Goal: Check status: Check status

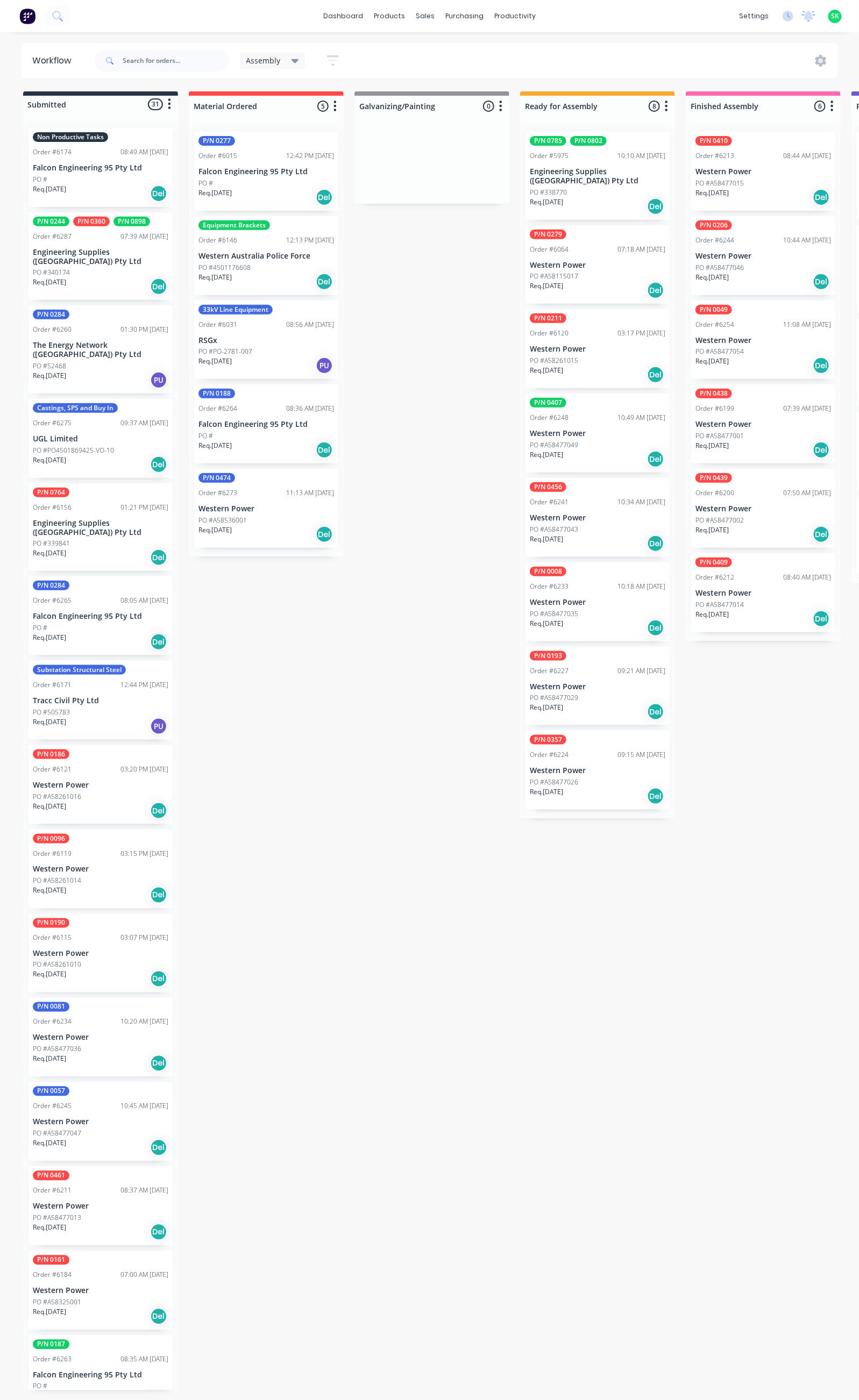
scroll to position [728, 0]
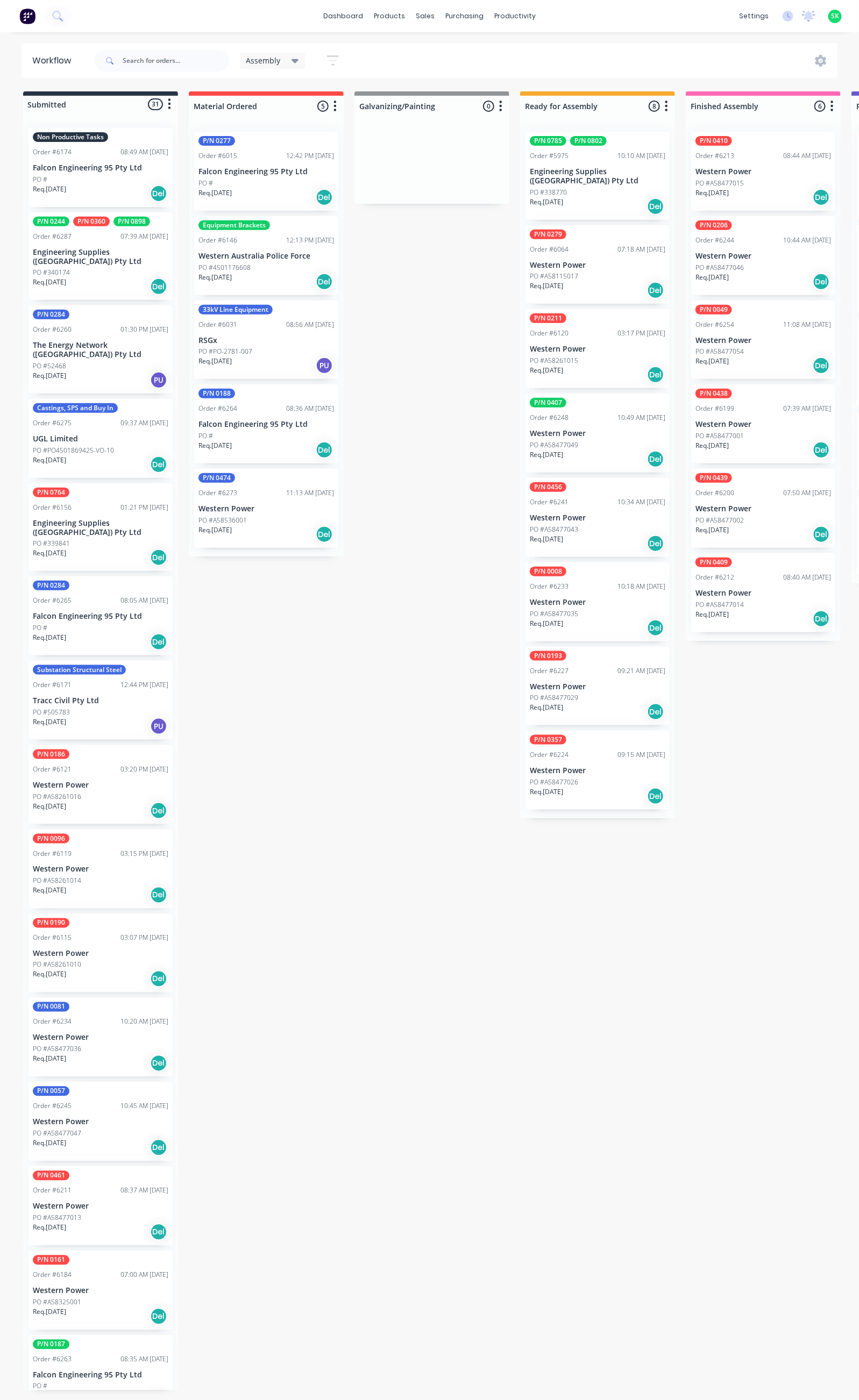
scroll to position [81, 0]
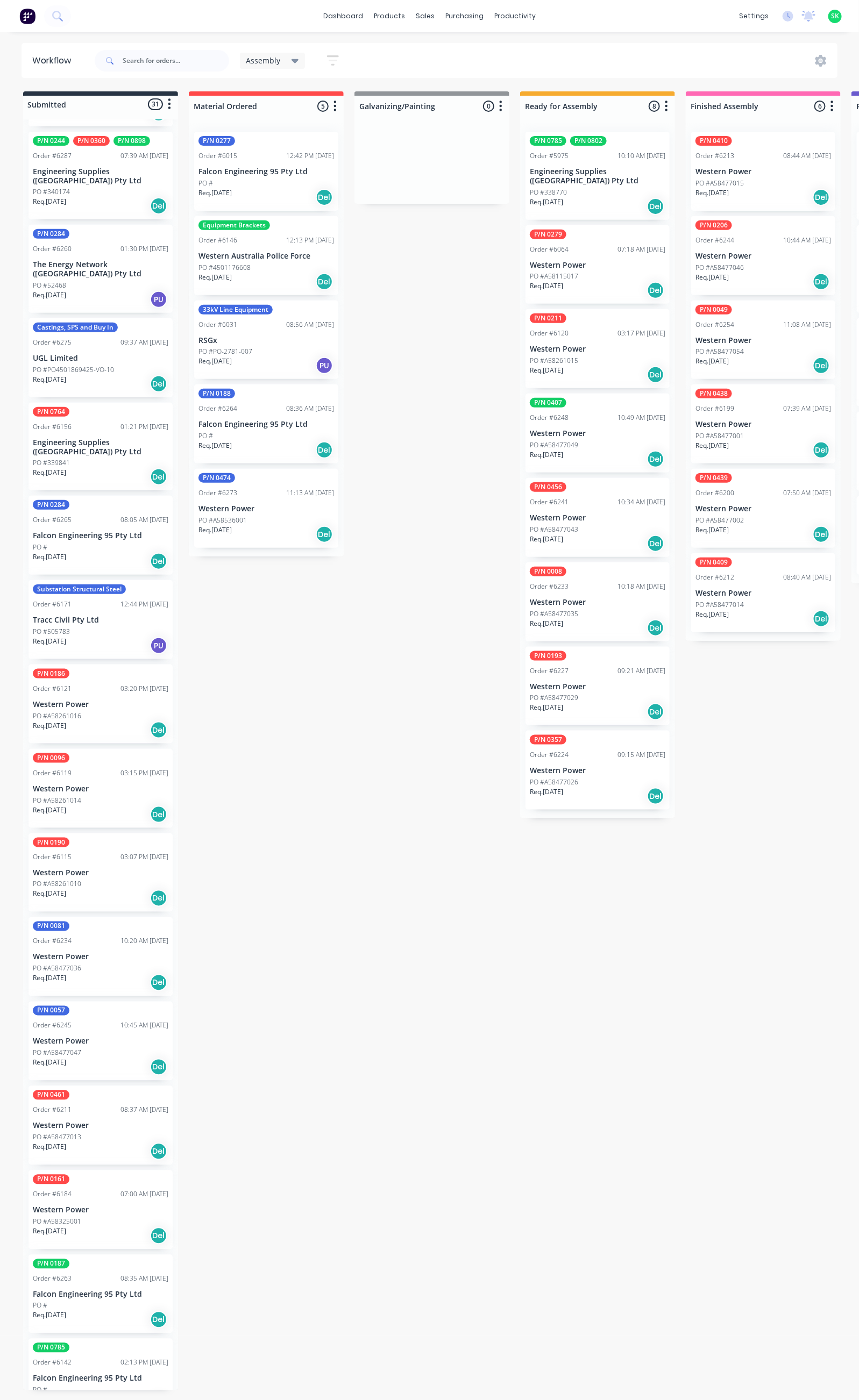
click at [110, 1217] on div "PO #A58325001" at bounding box center [100, 1222] width 135 height 10
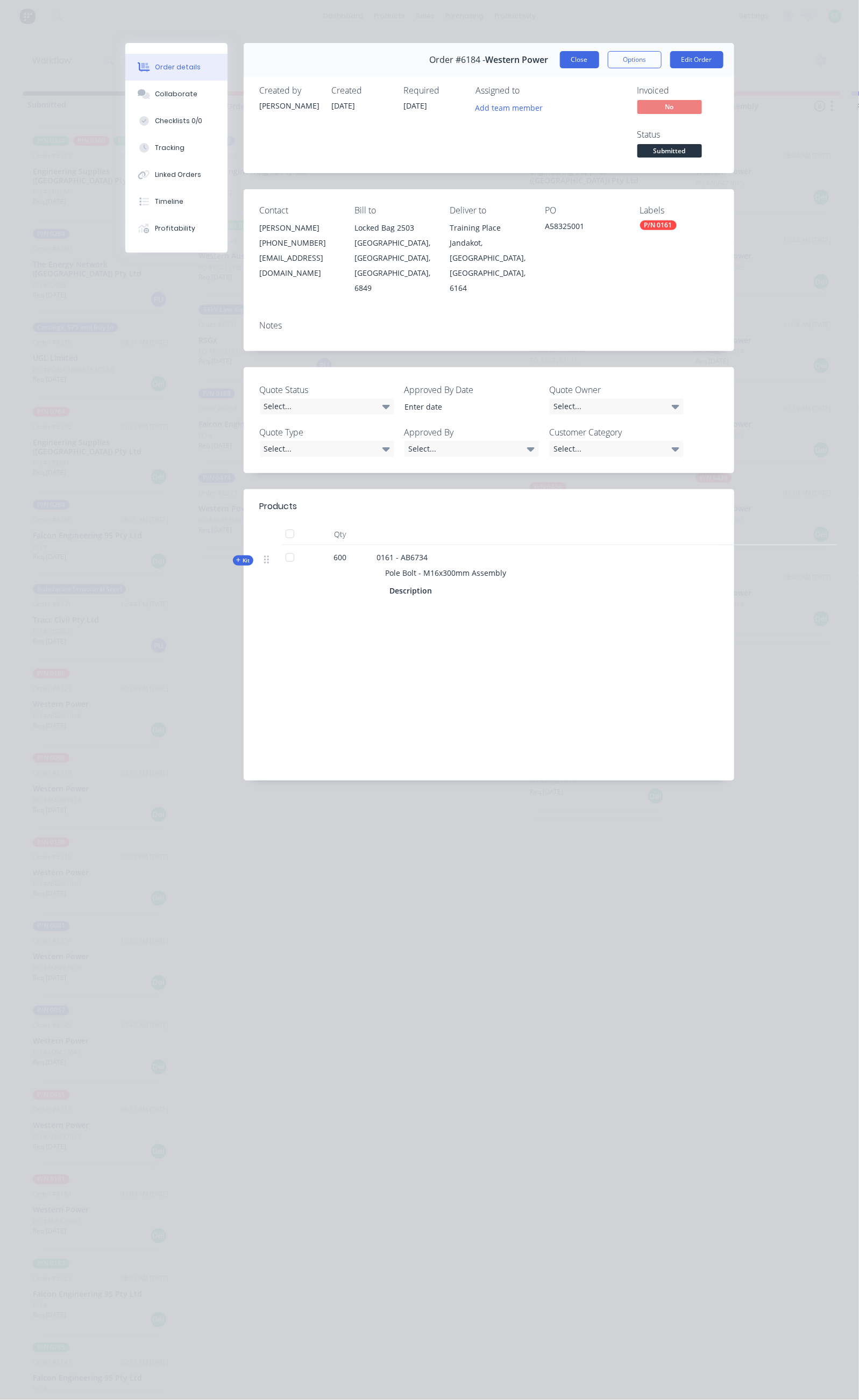
click at [599, 58] on button "Close" at bounding box center [580, 59] width 39 height 17
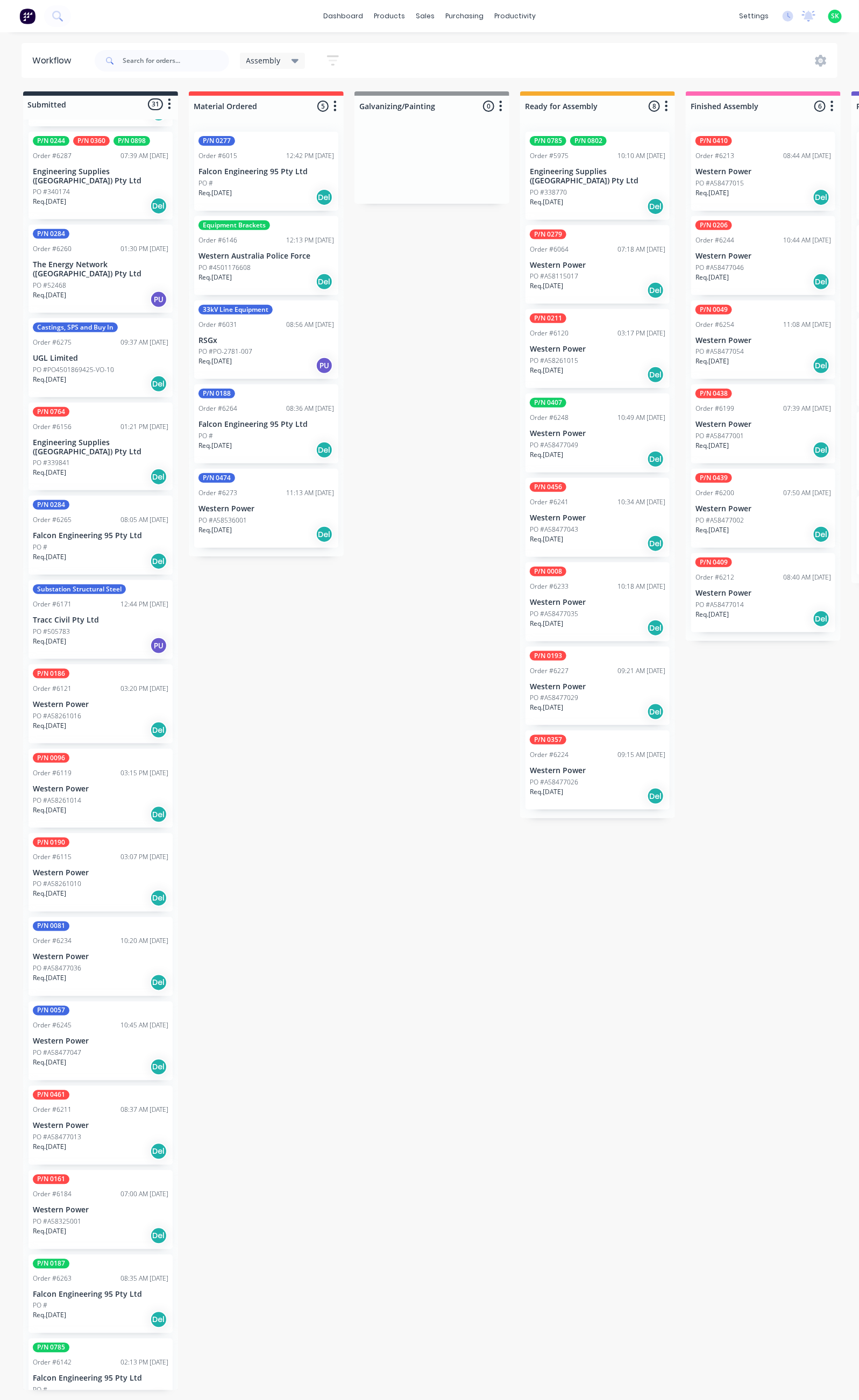
click at [84, 964] on div "PO #A58477036" at bounding box center [100, 969] width 135 height 10
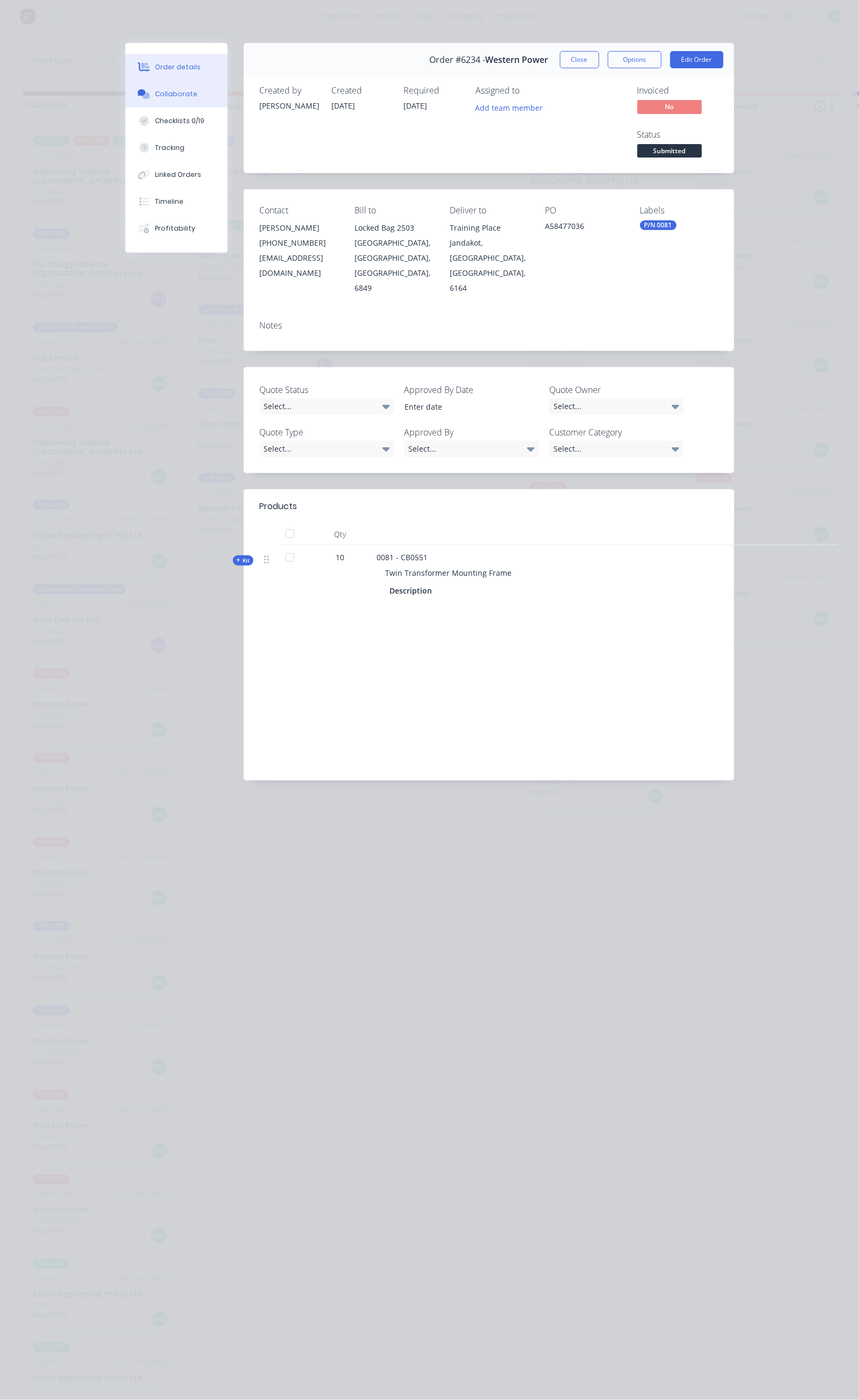
click at [155, 91] on div "Collaborate" at bounding box center [176, 94] width 43 height 10
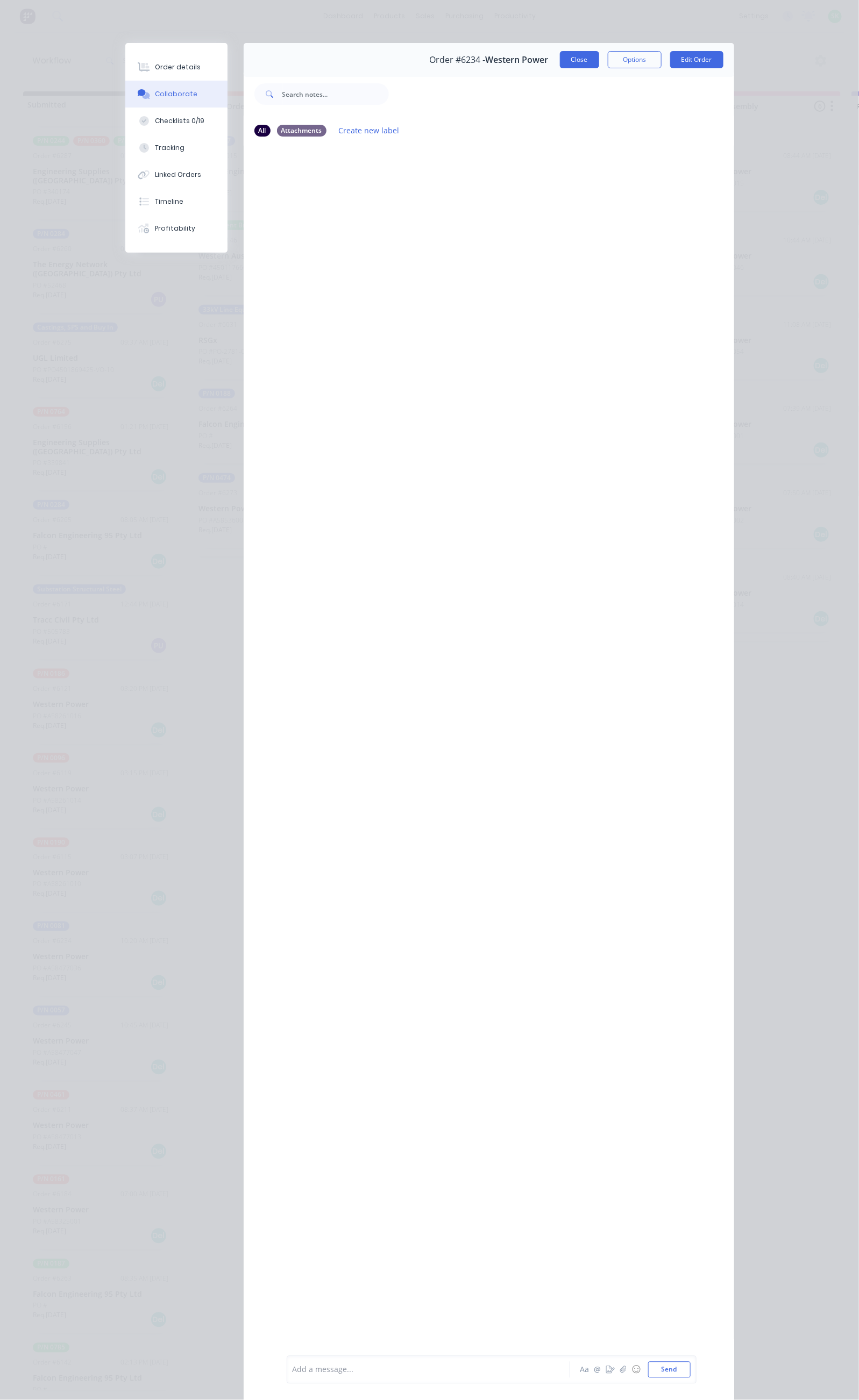
click at [599, 63] on button "Close" at bounding box center [580, 59] width 39 height 17
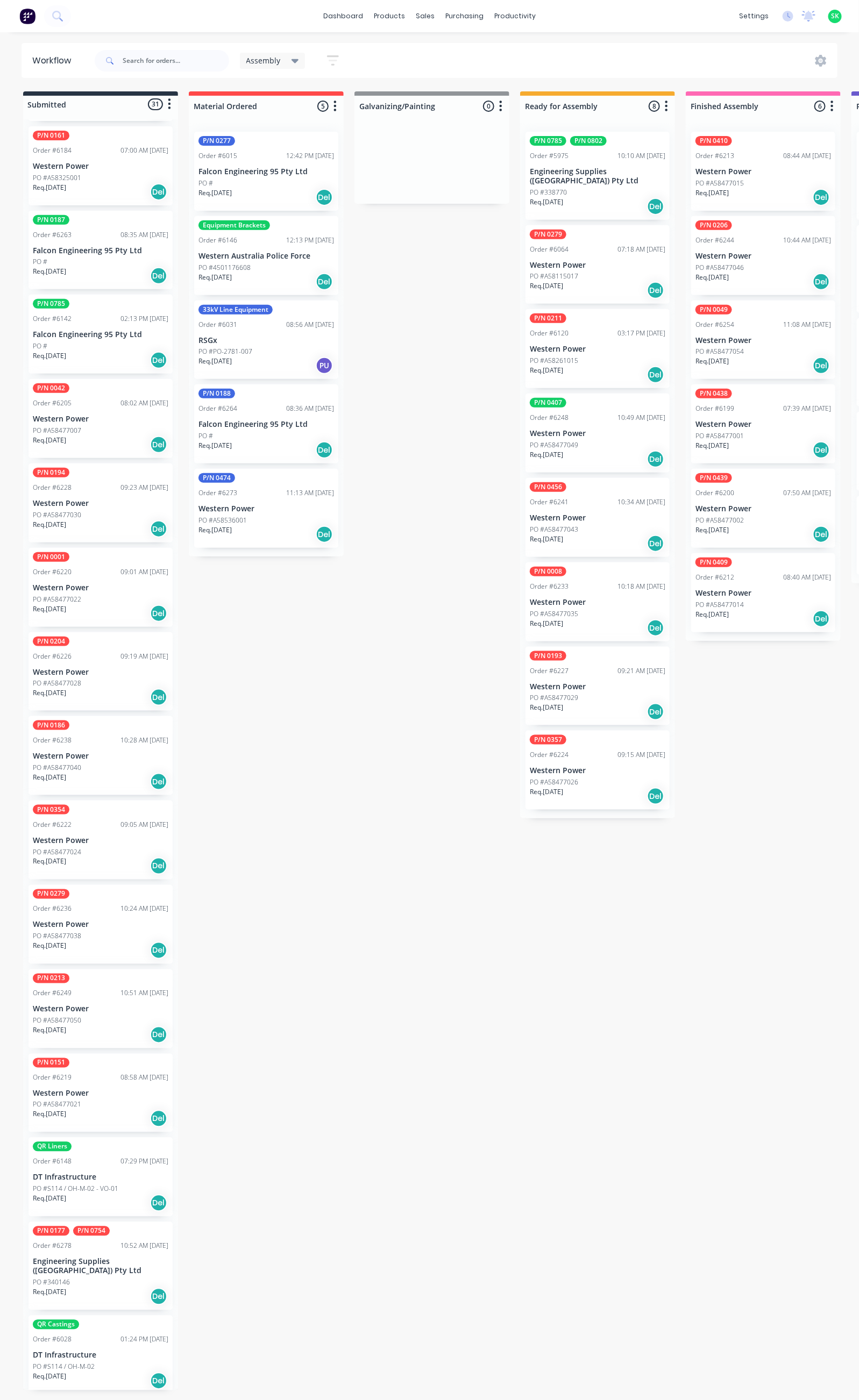
scroll to position [1210, 0]
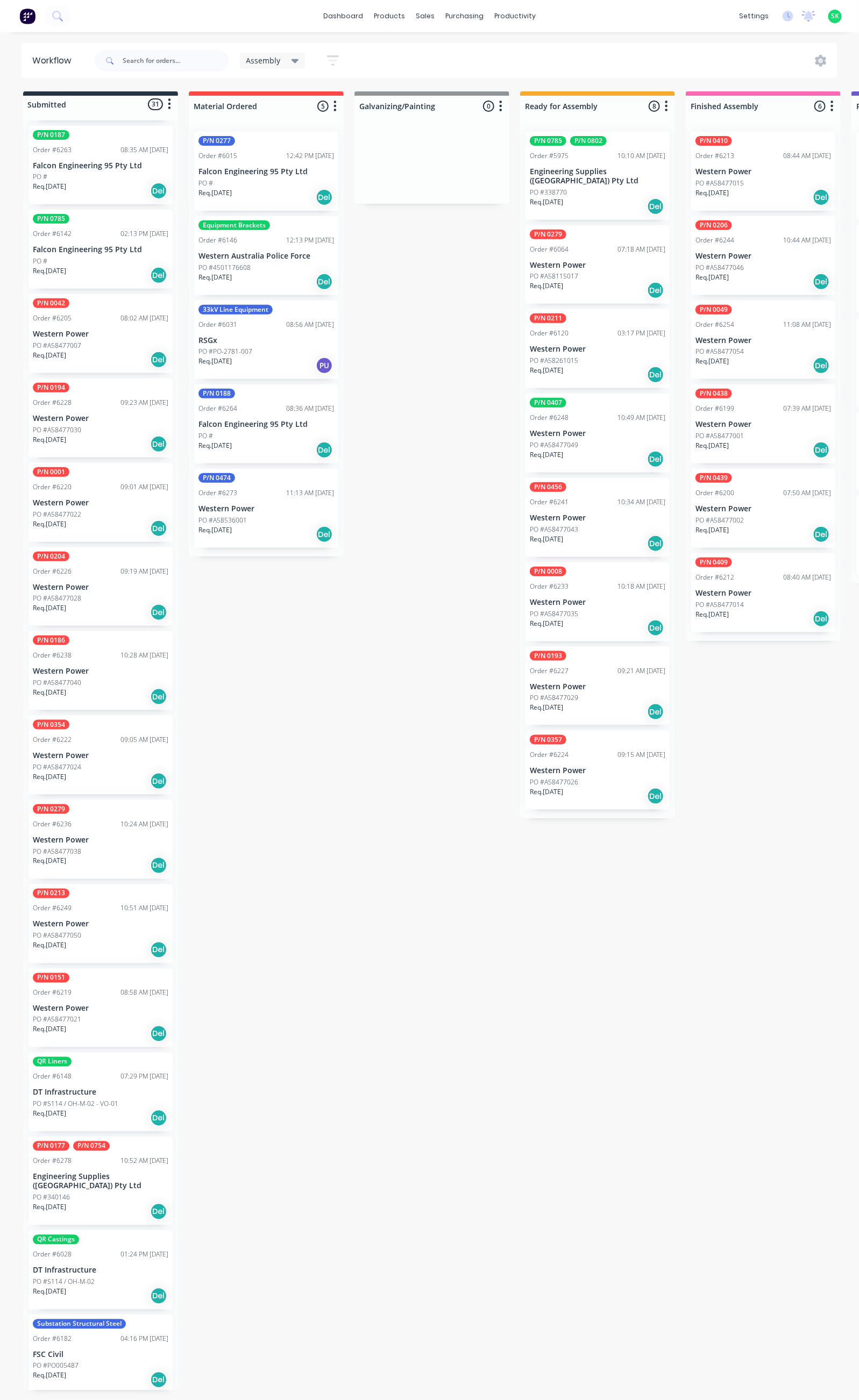
click at [99, 836] on p "Western Power" at bounding box center [100, 840] width 135 height 9
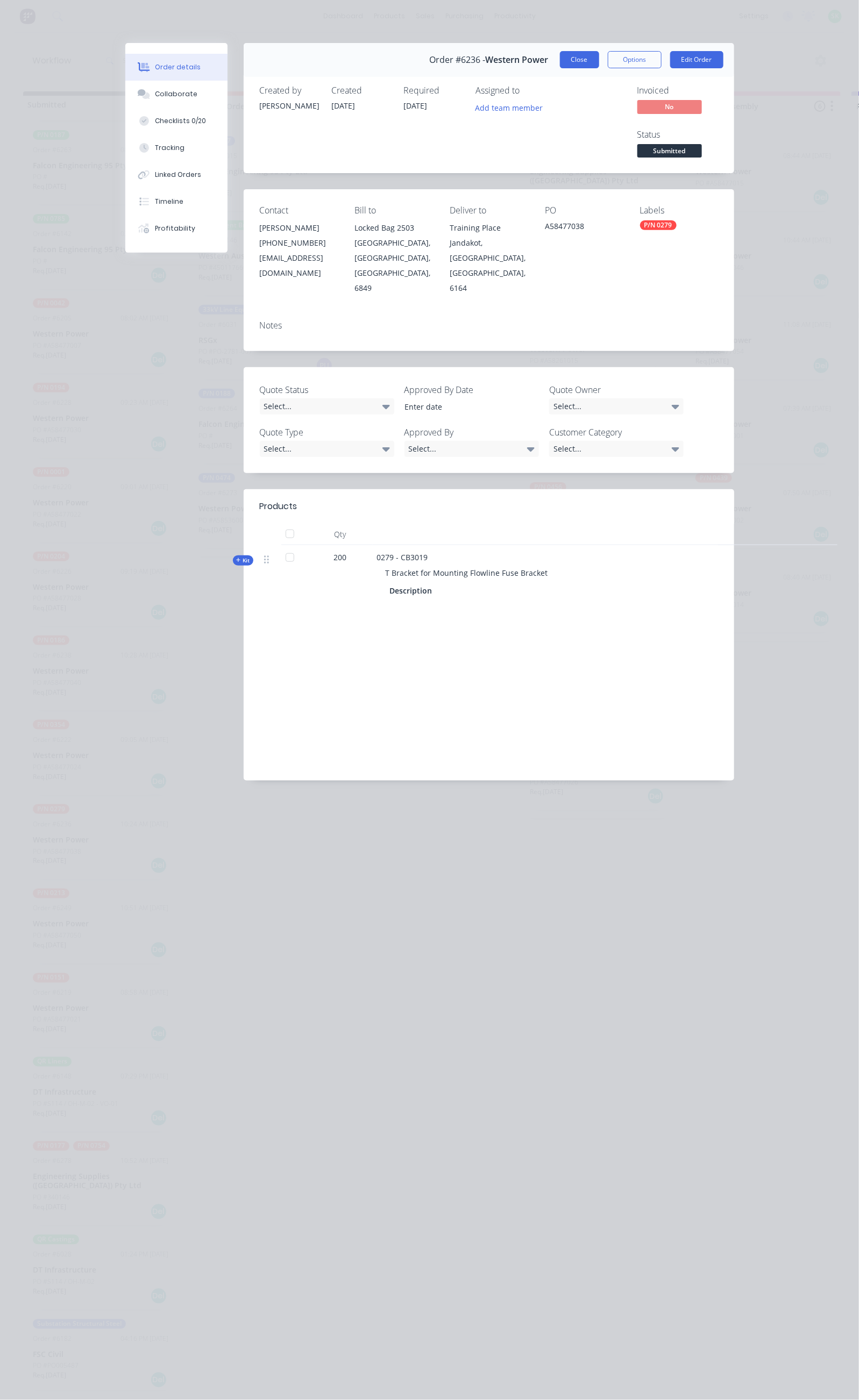
click at [599, 58] on button "Close" at bounding box center [580, 59] width 39 height 17
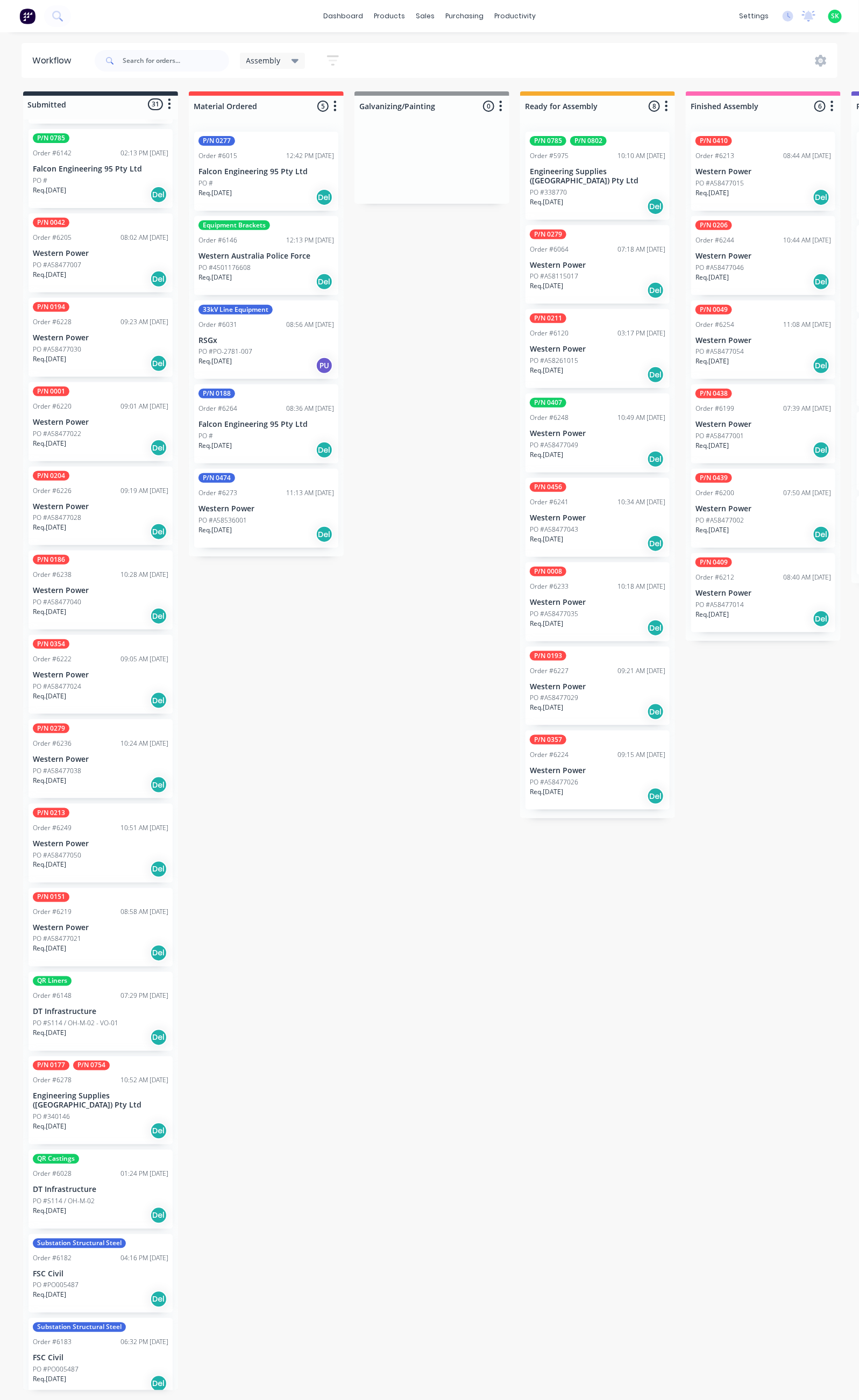
scroll to position [1349, 0]
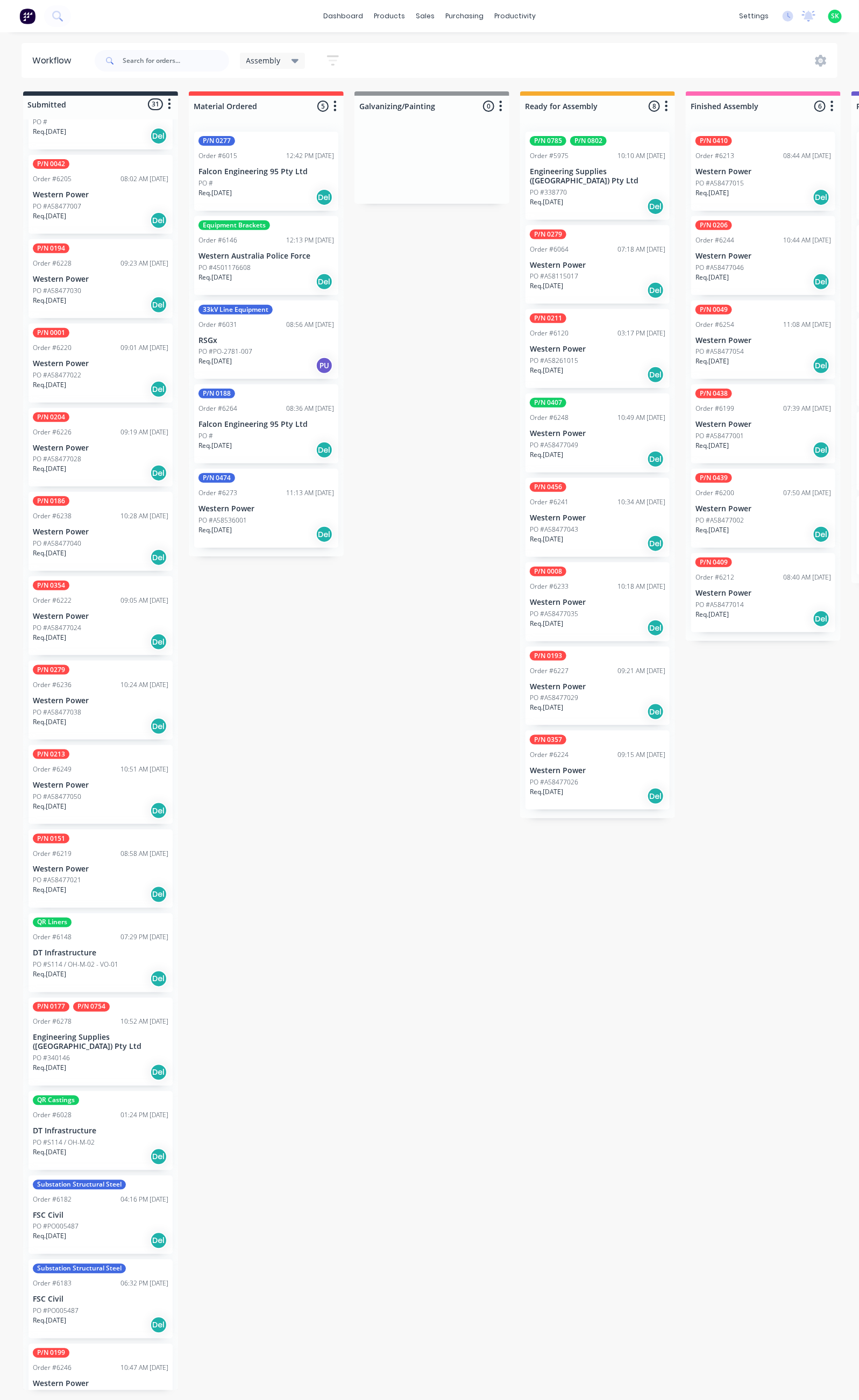
click at [262, 279] on div "Req. [DATE] Del" at bounding box center [266, 281] width 135 height 19
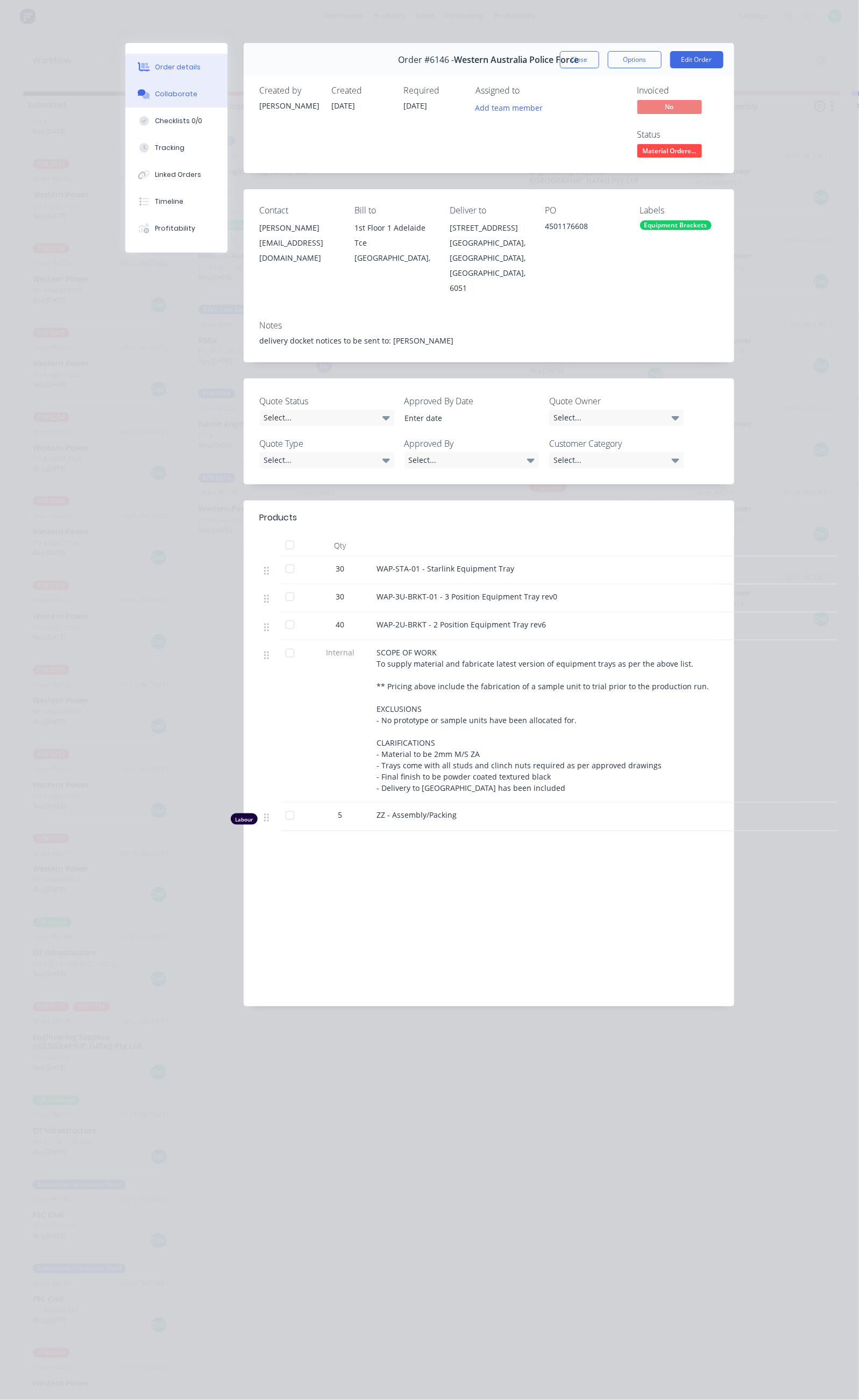
click at [126, 91] on button "Collaborate" at bounding box center [176, 94] width 102 height 27
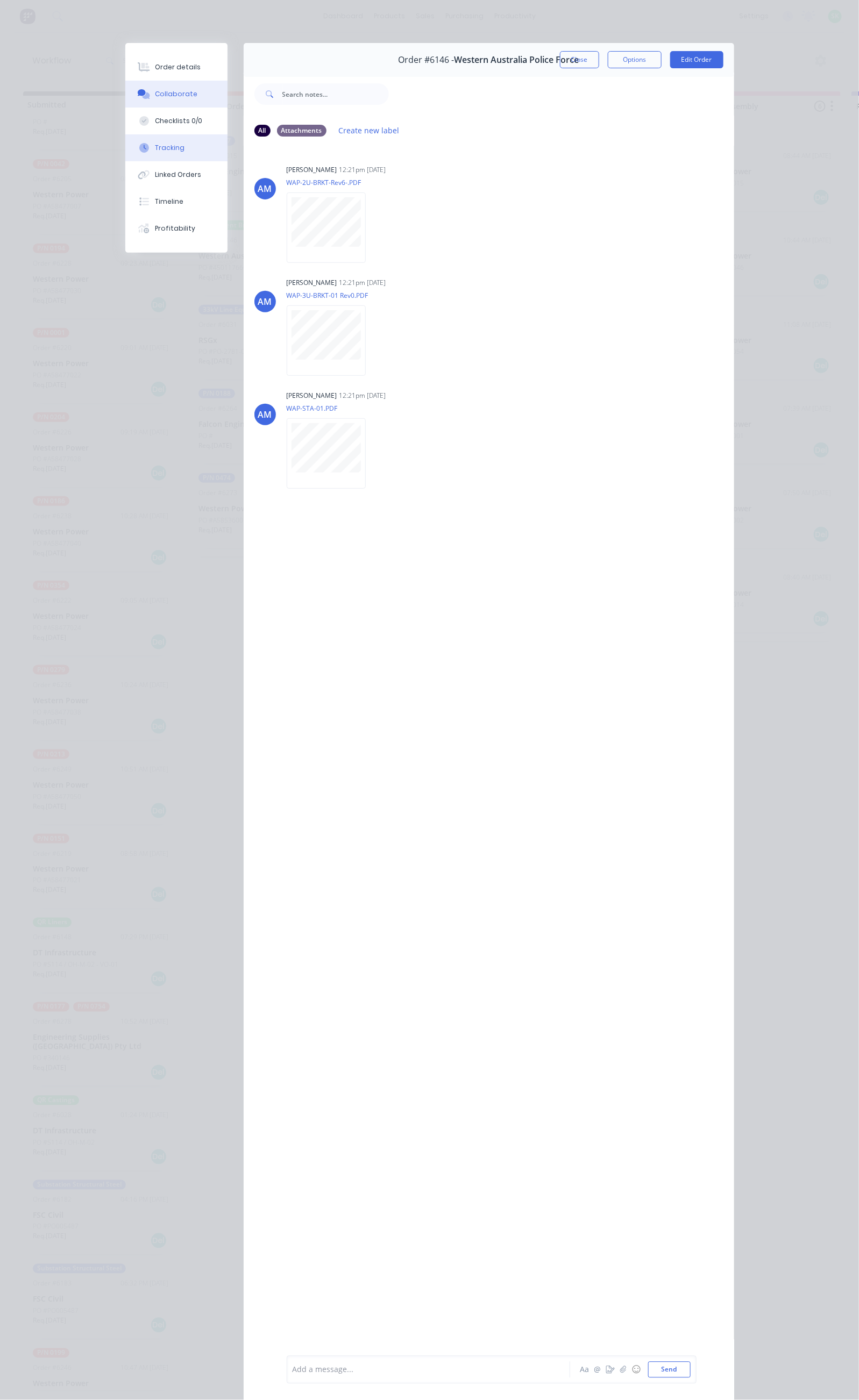
click at [126, 142] on button "Tracking" at bounding box center [176, 148] width 102 height 27
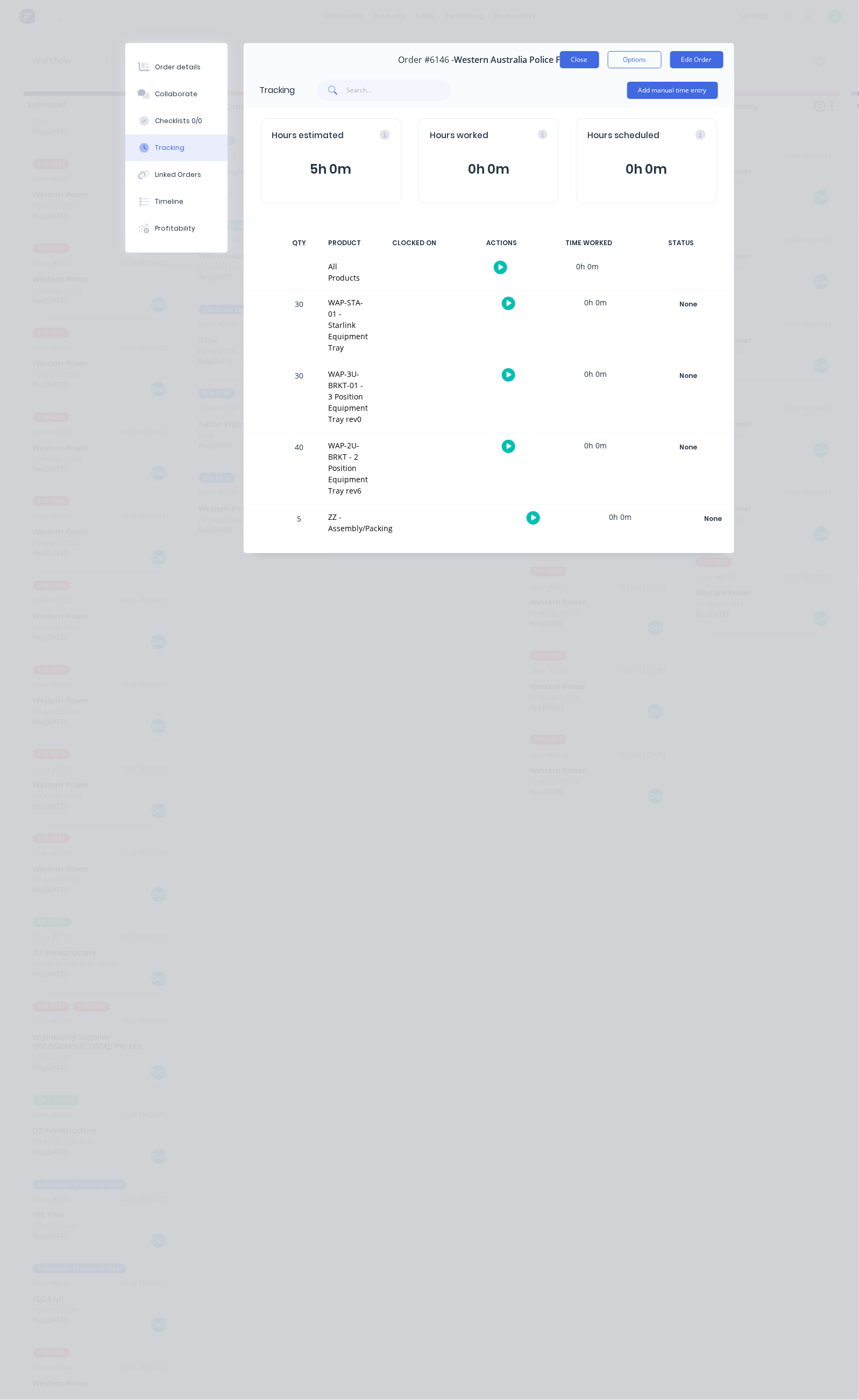
click at [599, 65] on button "Close" at bounding box center [580, 59] width 39 height 17
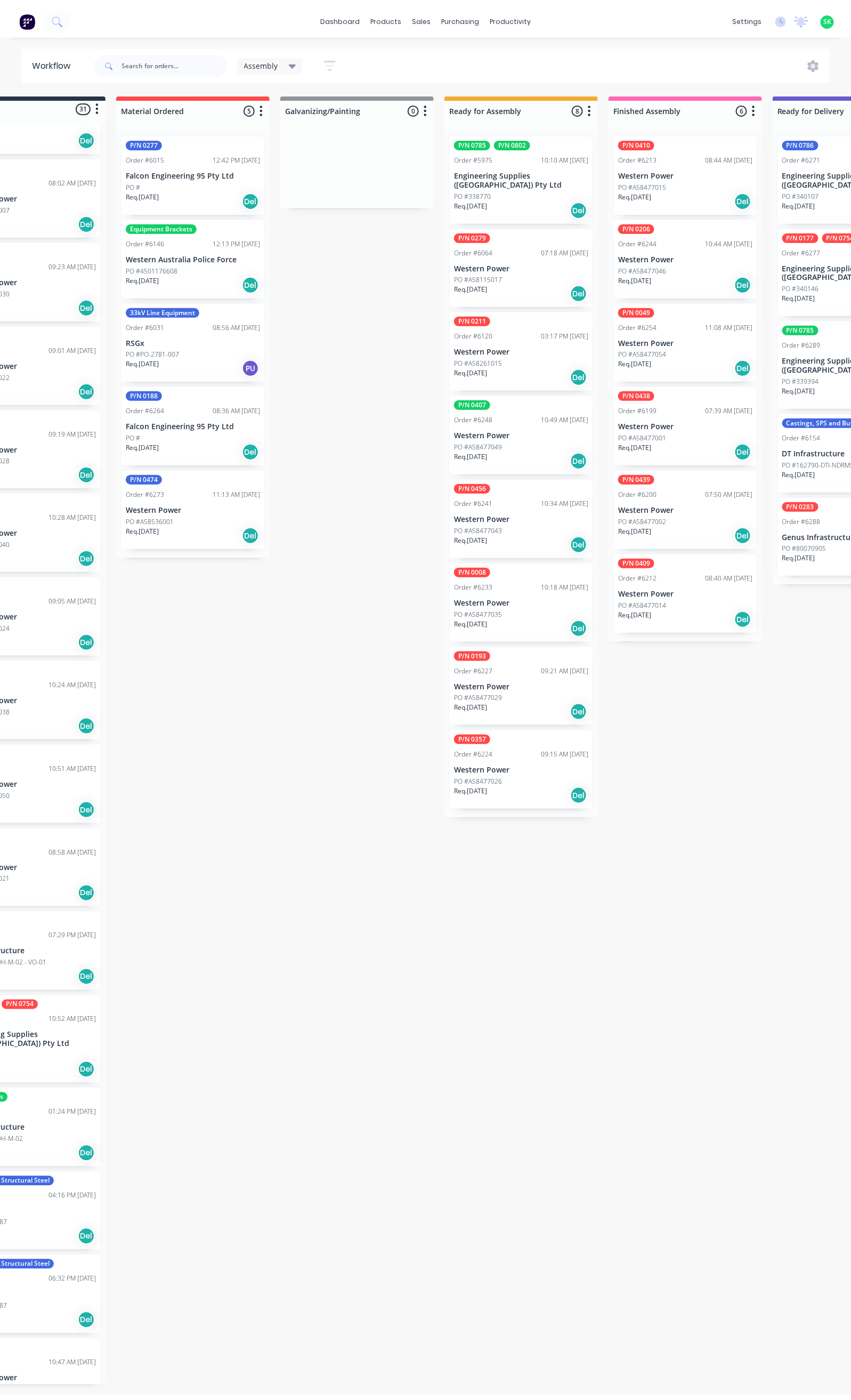
scroll to position [0, 0]
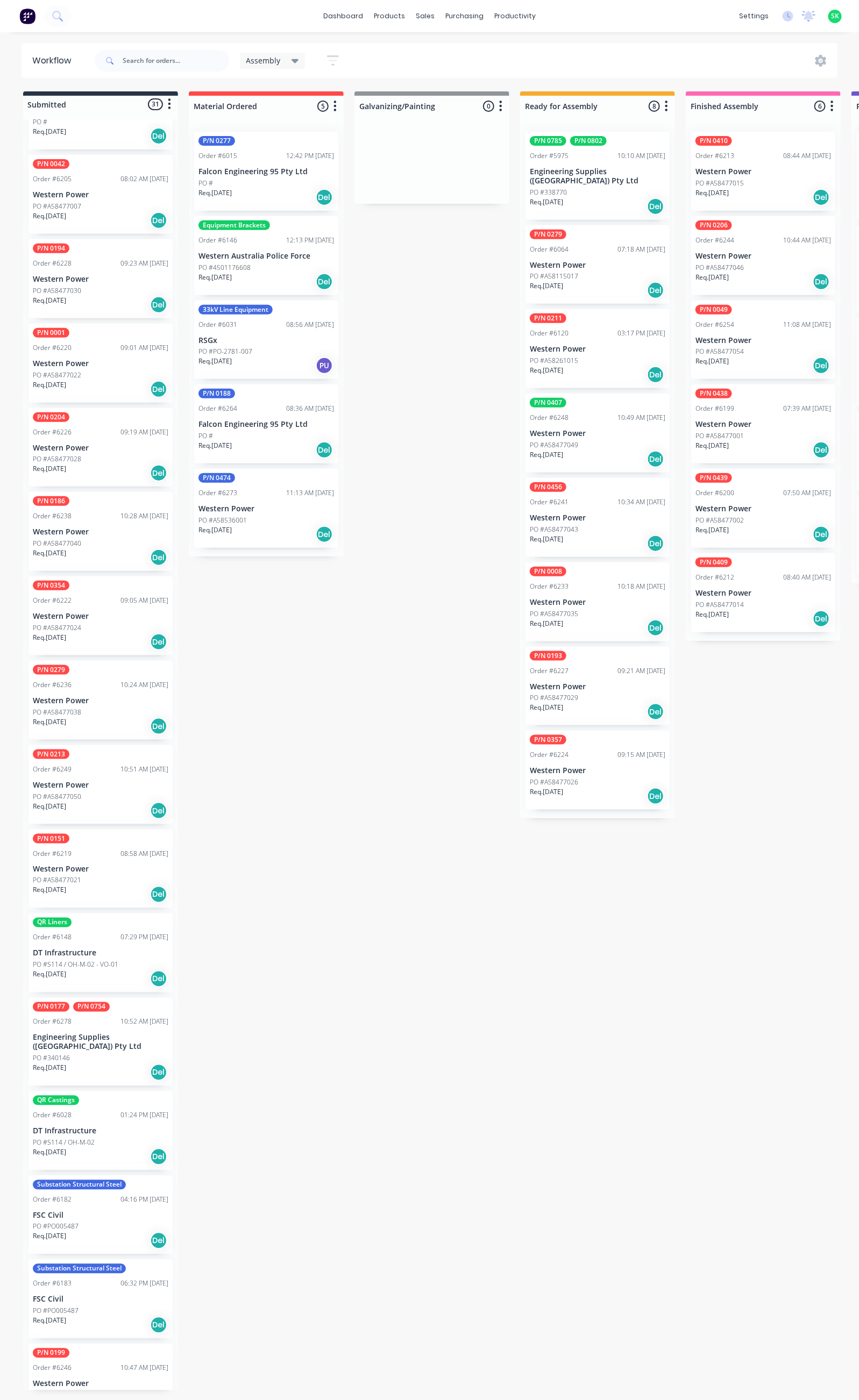
click at [297, 56] on icon at bounding box center [295, 60] width 8 height 12
click at [441, 43] on link "Sales Orders" at bounding box center [483, 51] width 143 height 21
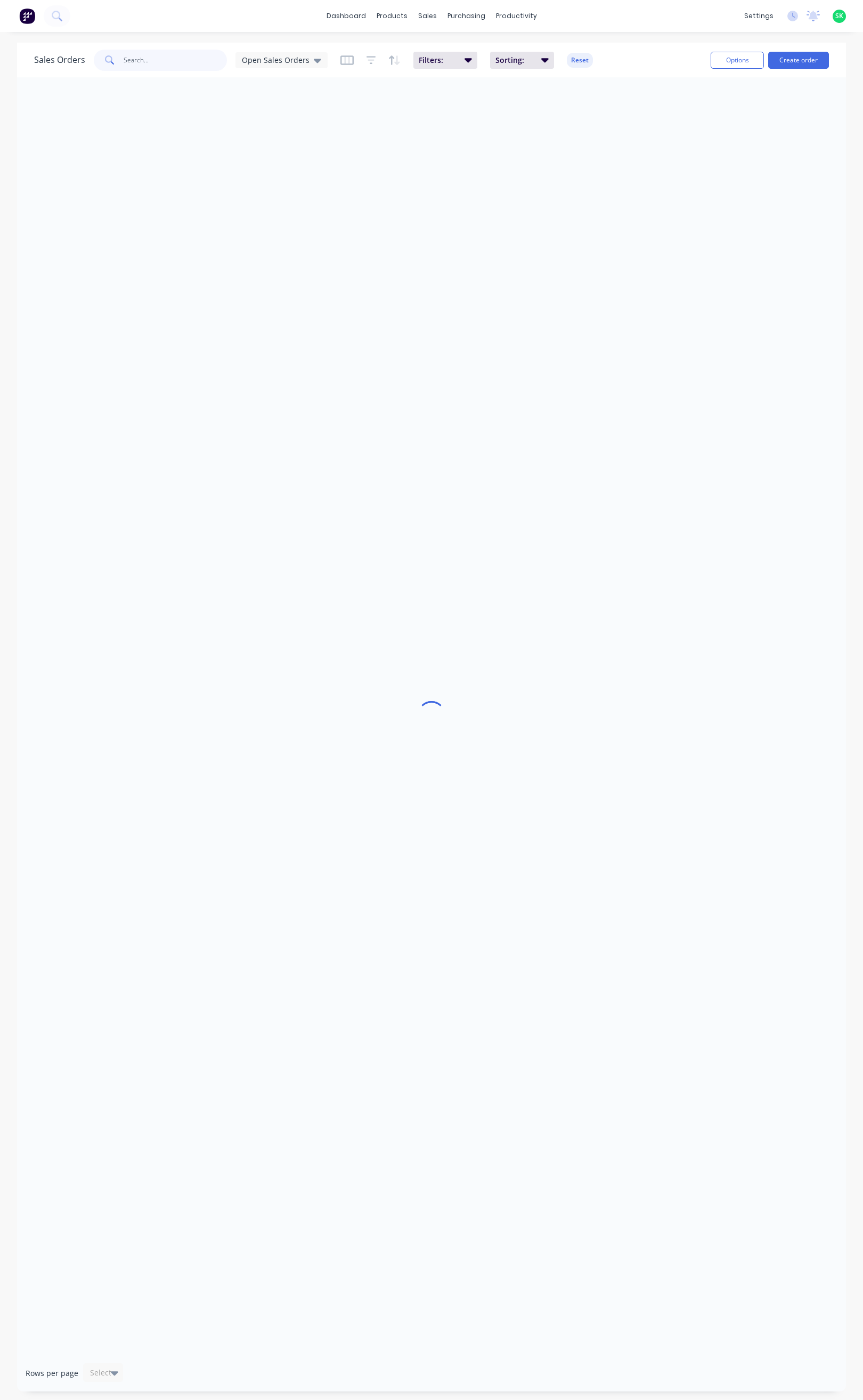
click at [142, 63] on input "text" at bounding box center [175, 60] width 104 height 21
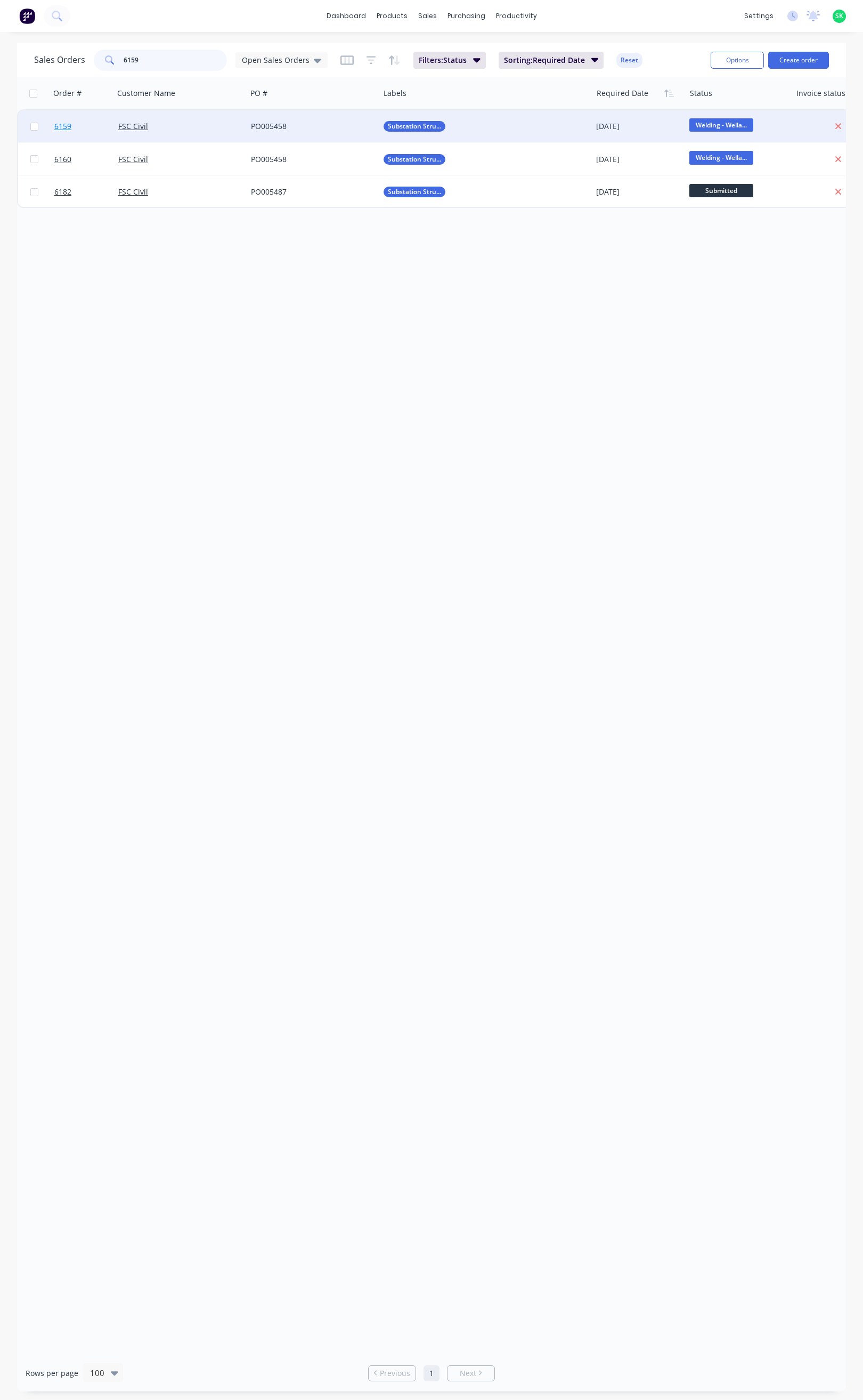
type input "6159"
click at [65, 124] on span "6159" at bounding box center [63, 127] width 17 height 11
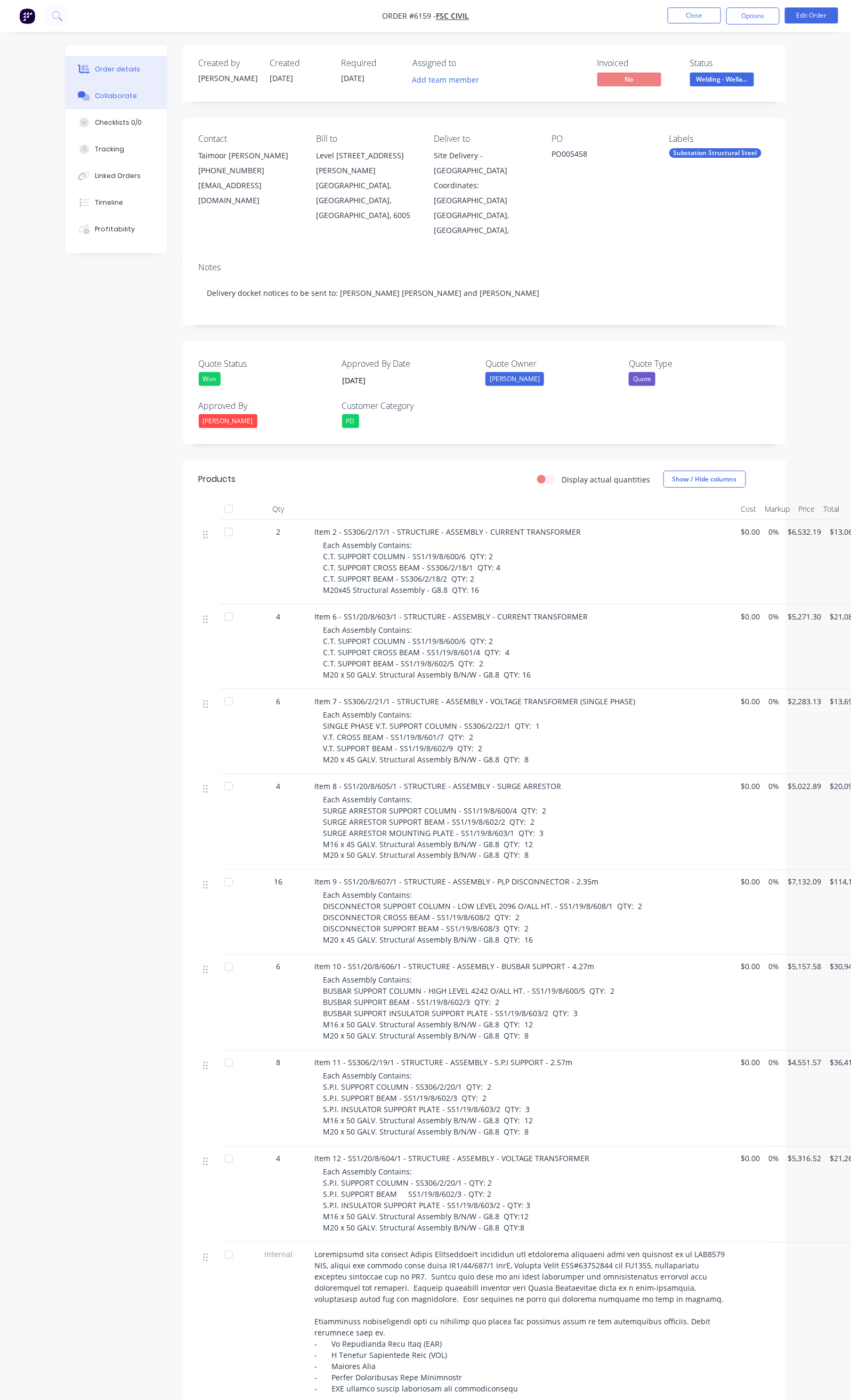
click at [66, 101] on button "Collaborate" at bounding box center [116, 95] width 101 height 27
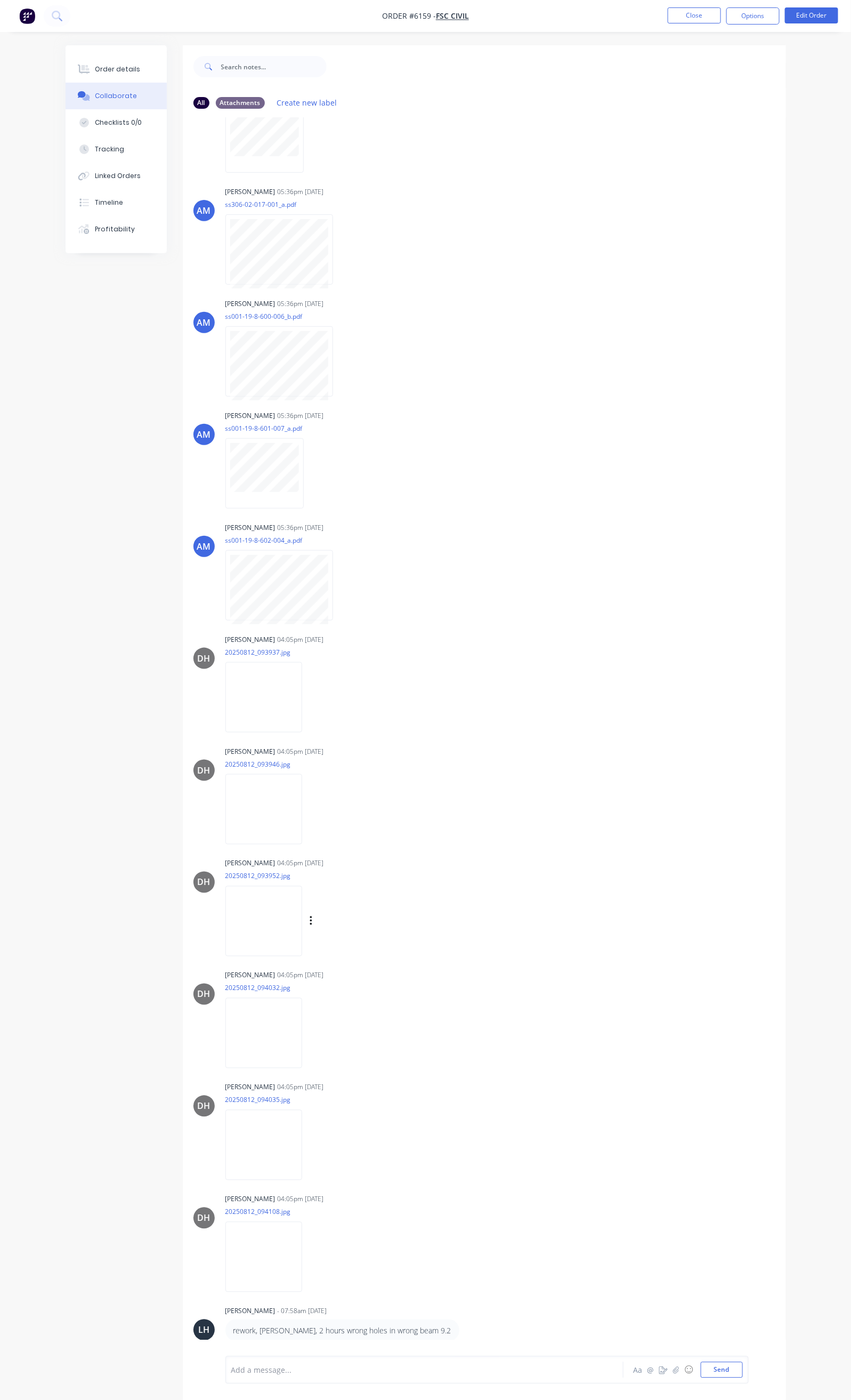
scroll to position [2994, 0]
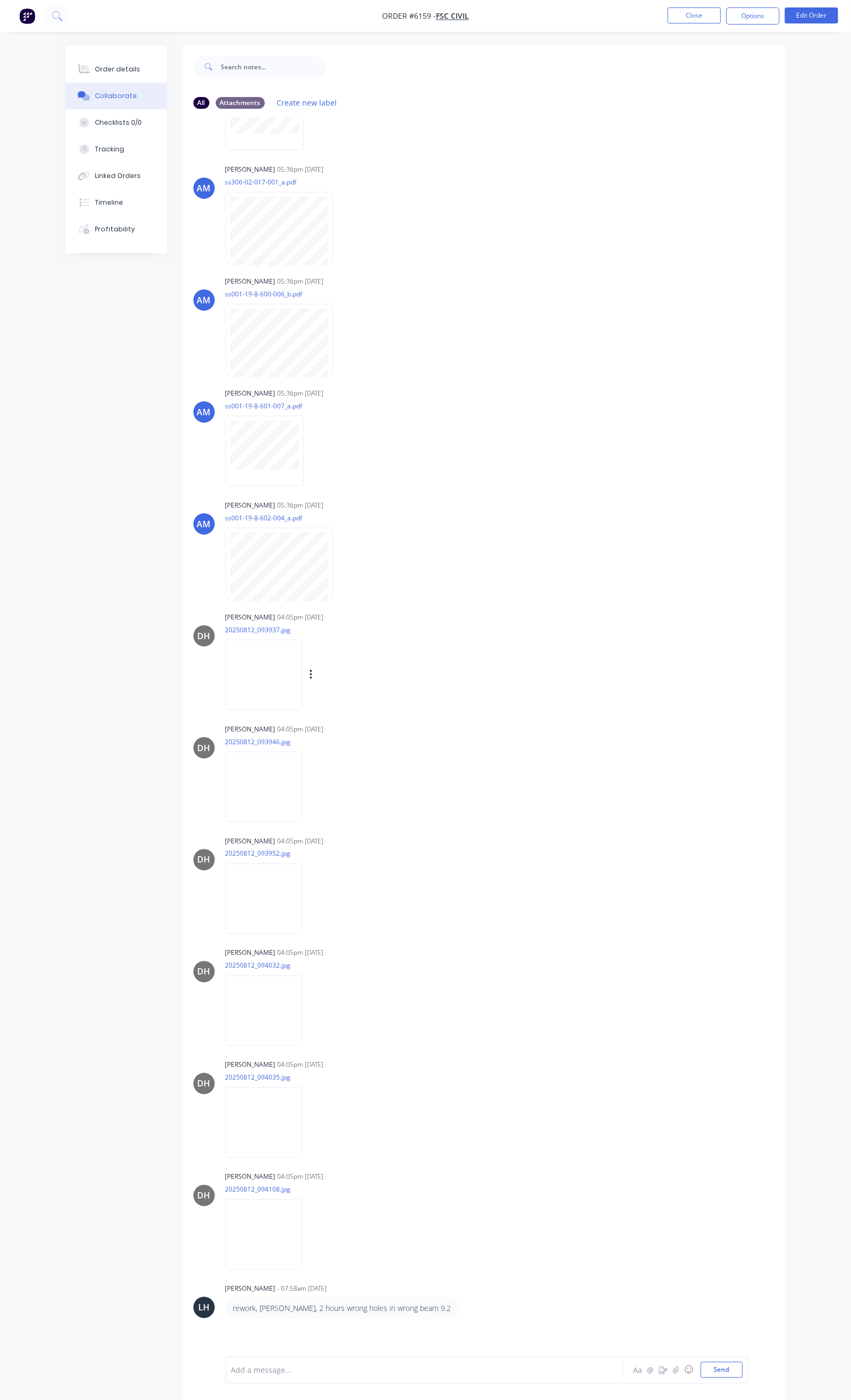
click at [225, 677] on img at bounding box center [263, 674] width 77 height 70
click at [228, 784] on img at bounding box center [263, 786] width 77 height 70
click at [225, 910] on img at bounding box center [263, 898] width 77 height 70
click at [239, 1013] on img at bounding box center [263, 1010] width 77 height 70
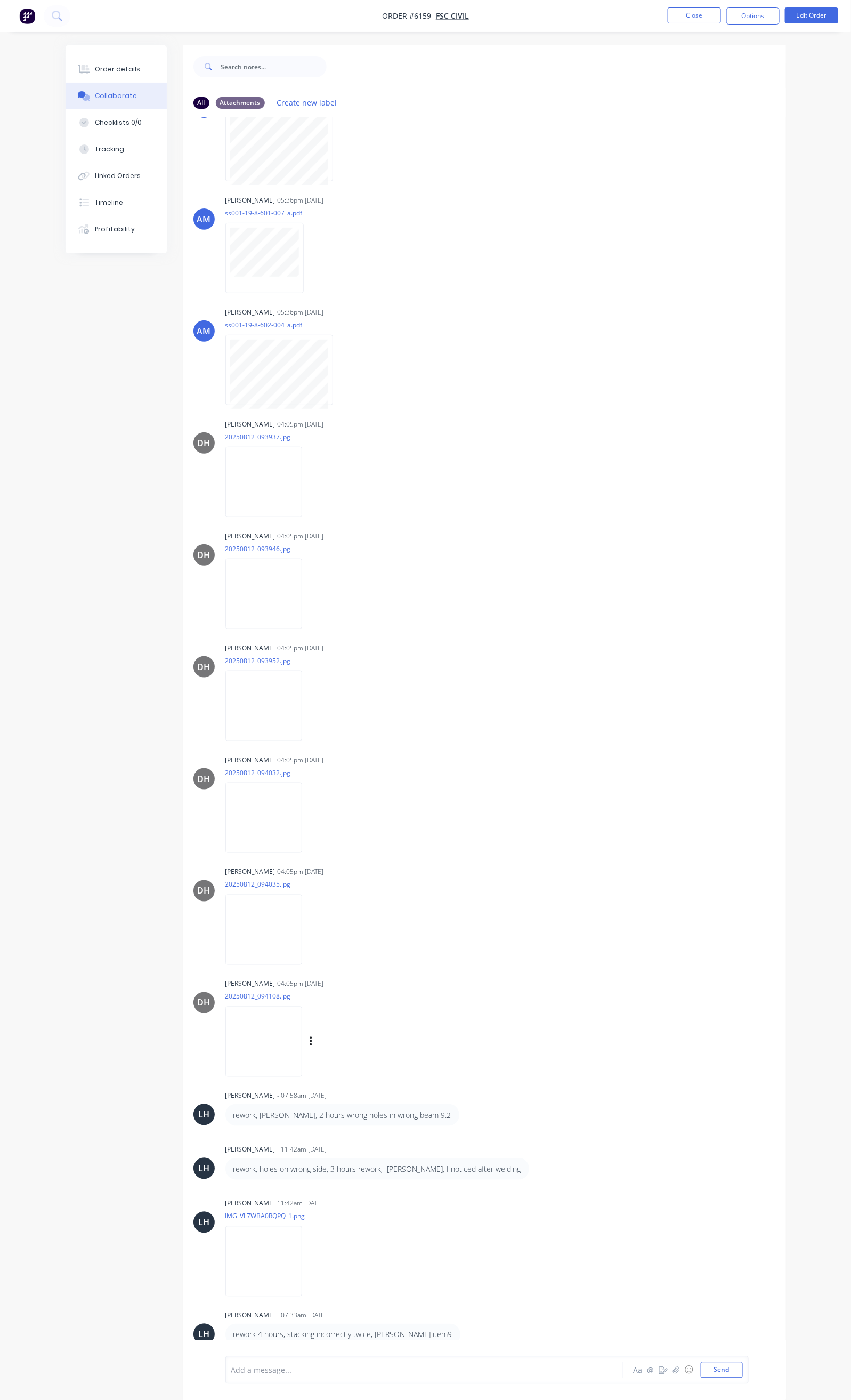
scroll to position [3234, 0]
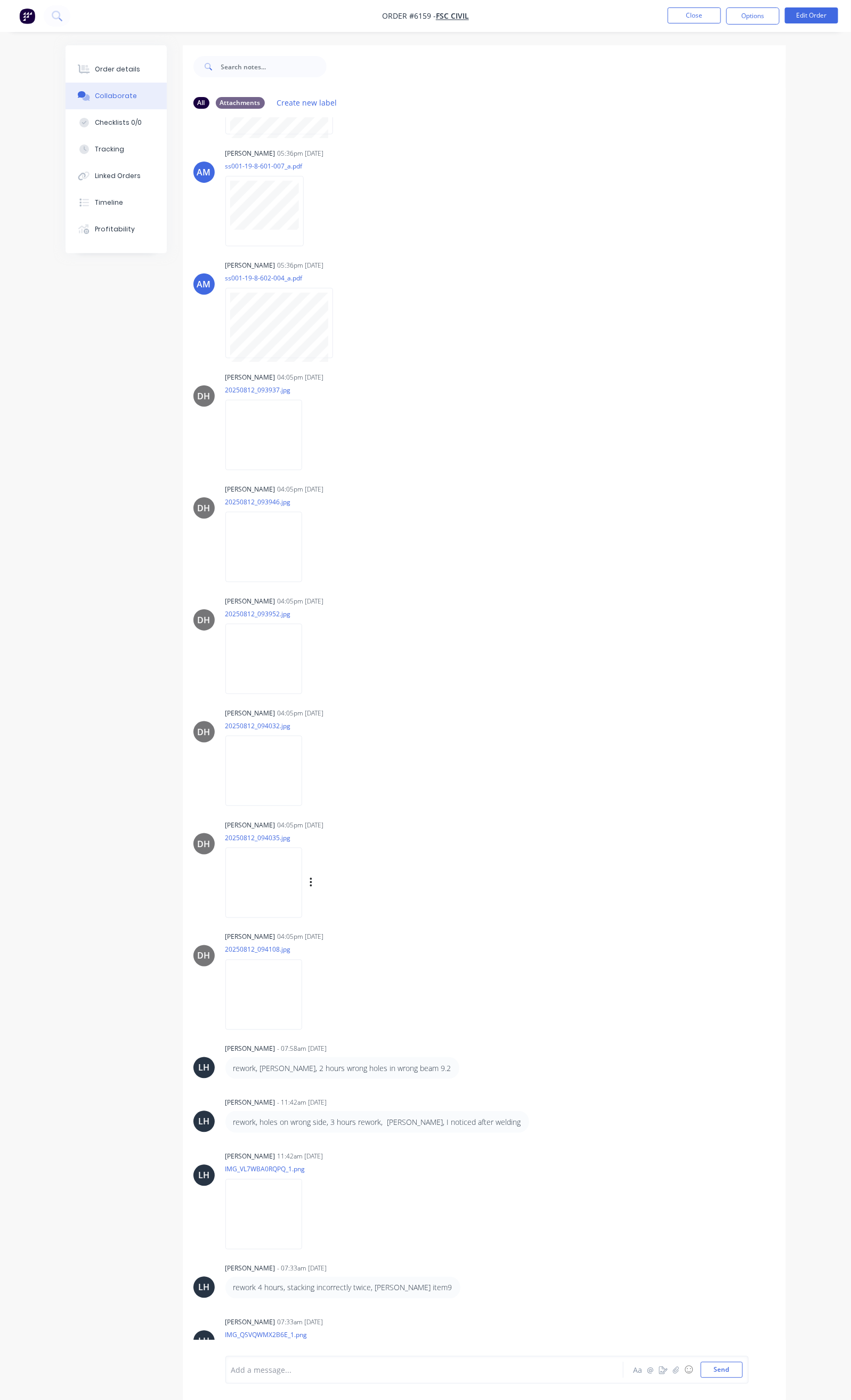
click at [225, 914] on img at bounding box center [263, 882] width 77 height 70
click at [387, 659] on div "[PERSON_NAME] 04:05pm [DATE] 20250812_093952.jpg Labels Download" at bounding box center [391, 641] width 332 height 96
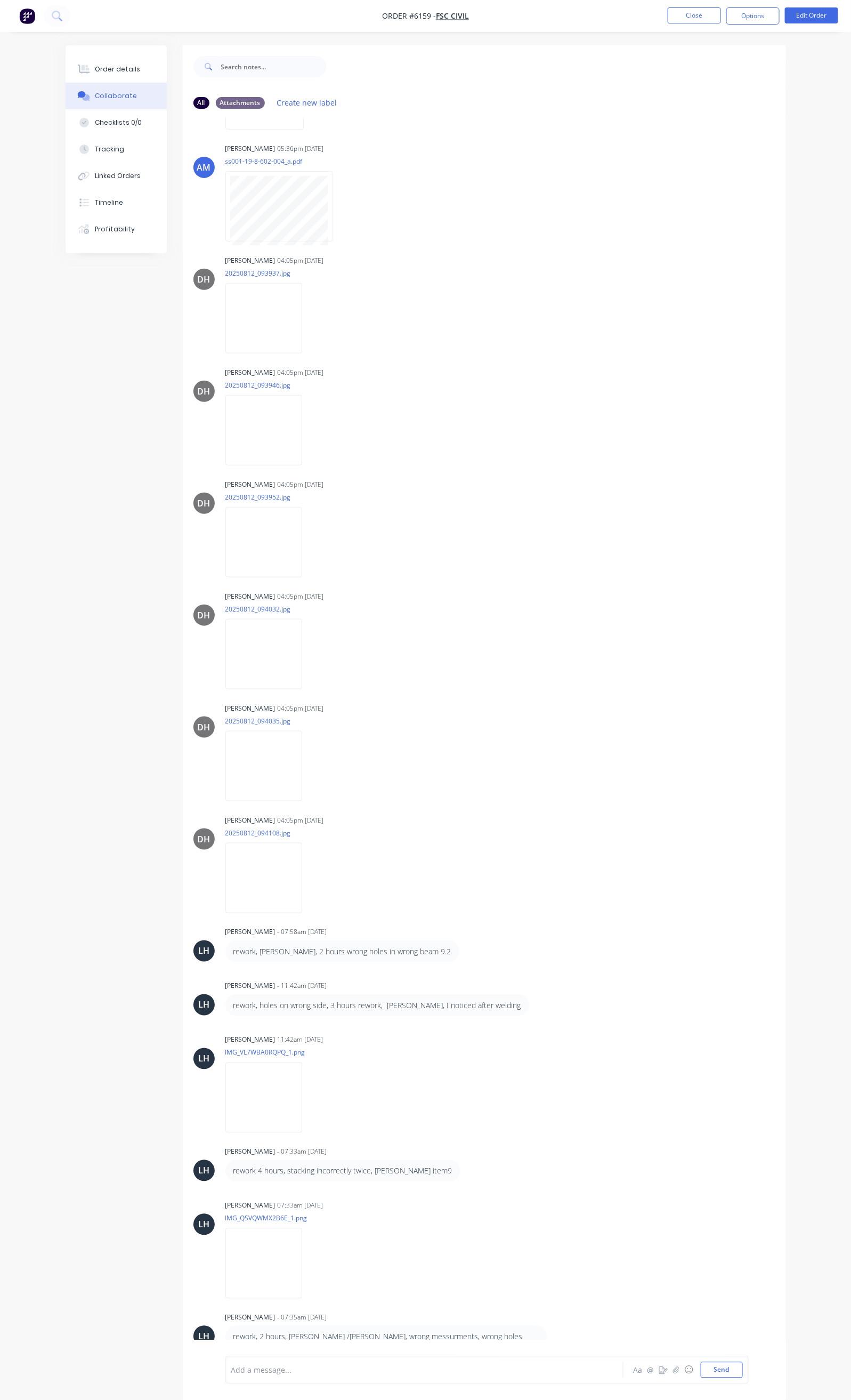
scroll to position [3474, 0]
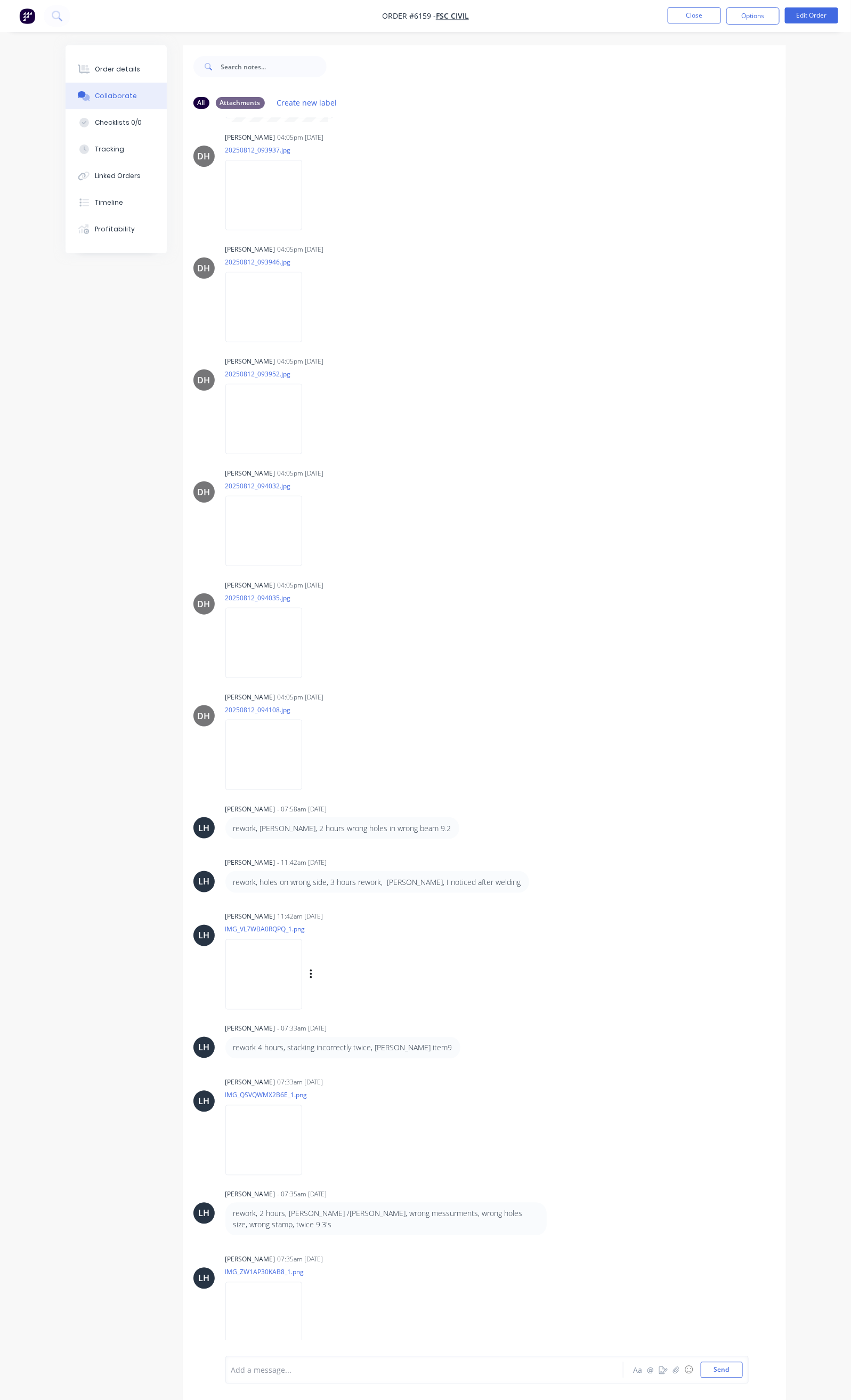
click at [225, 969] on img at bounding box center [263, 974] width 77 height 70
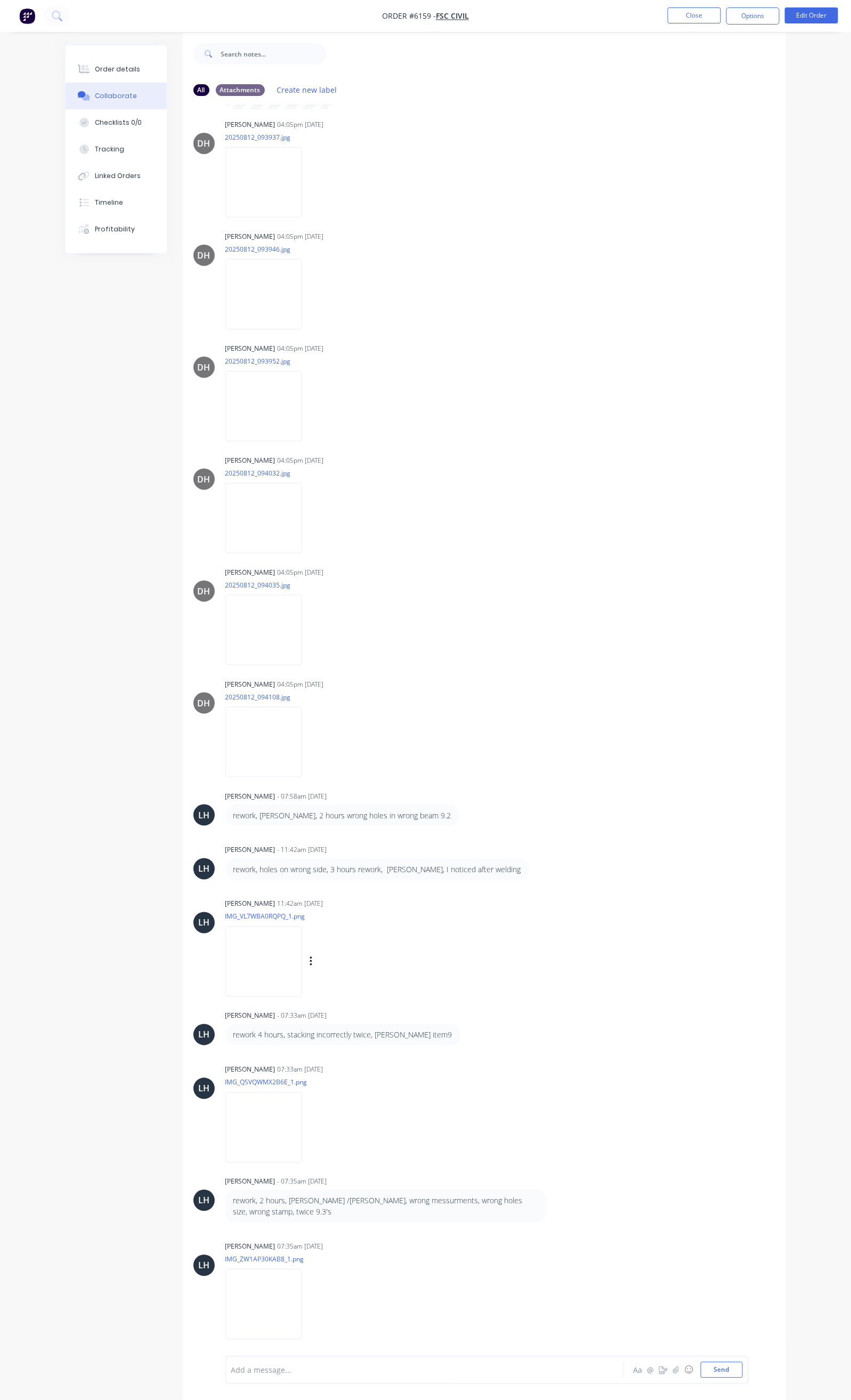
scroll to position [16, 0]
click at [225, 1122] on img at bounding box center [263, 1124] width 77 height 70
click at [225, 1283] on img at bounding box center [263, 1301] width 77 height 70
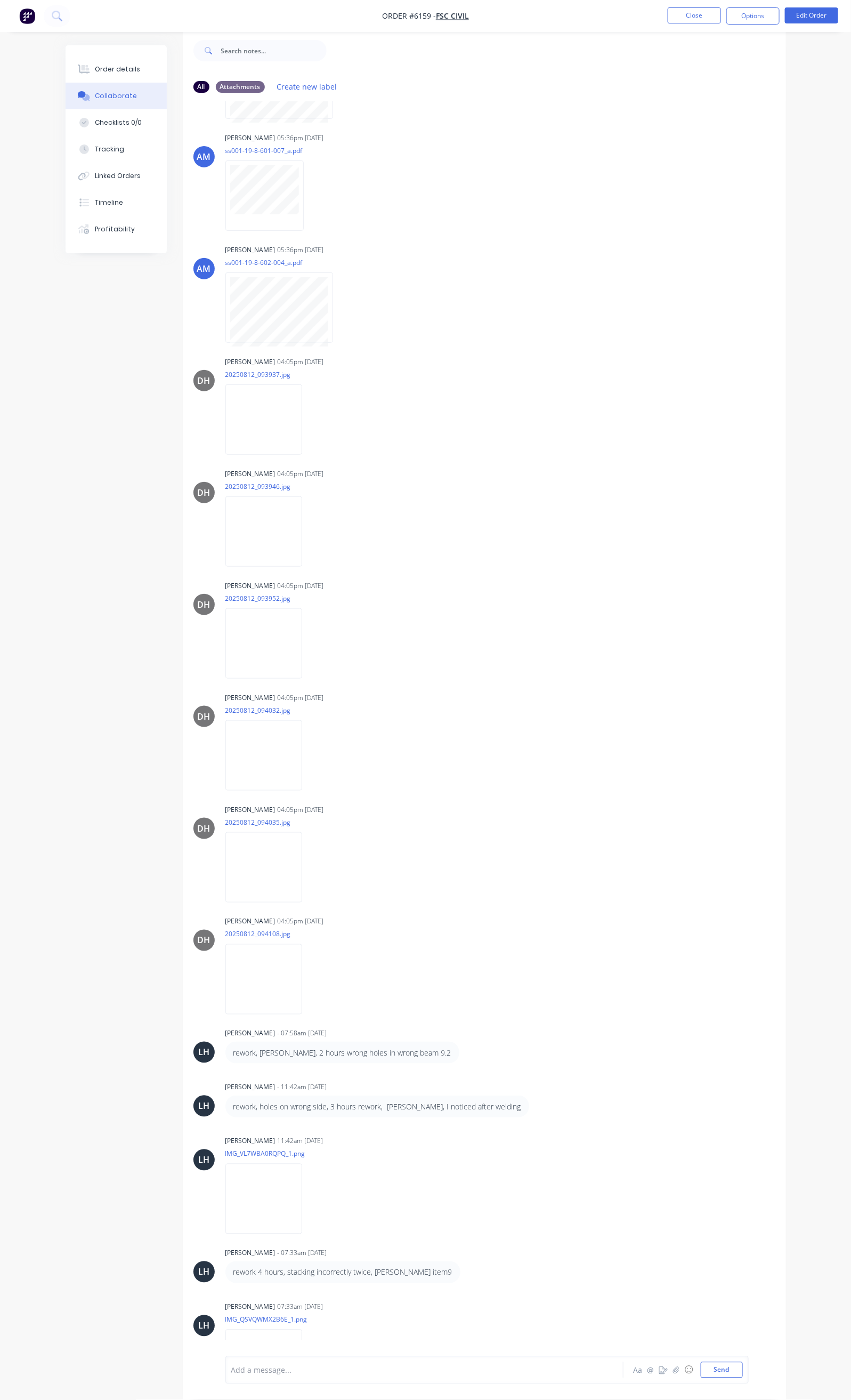
scroll to position [3234, 0]
click at [225, 973] on img at bounding box center [263, 978] width 77 height 70
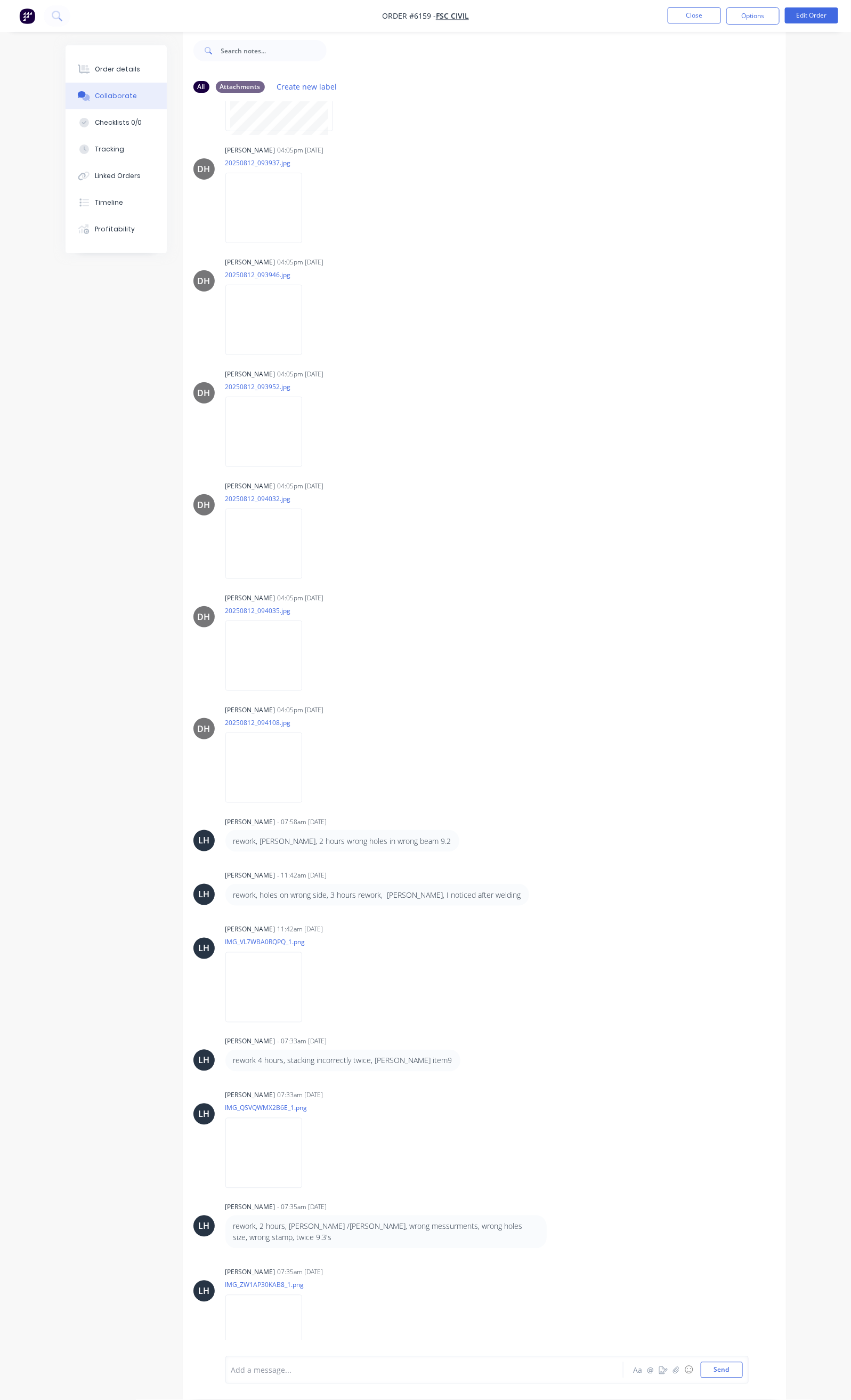
scroll to position [3474, 0]
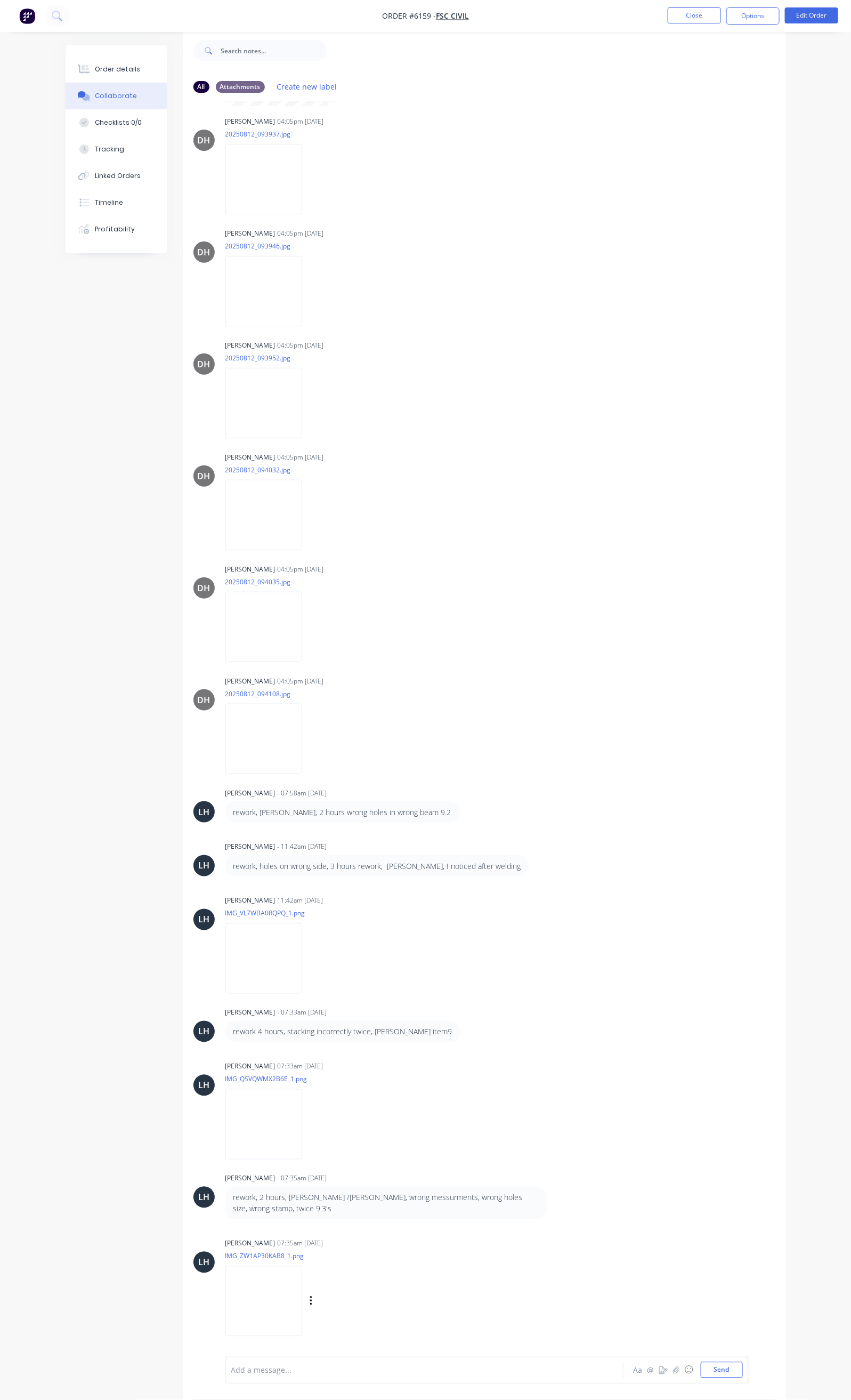
click at [225, 1291] on img at bounding box center [263, 1301] width 77 height 70
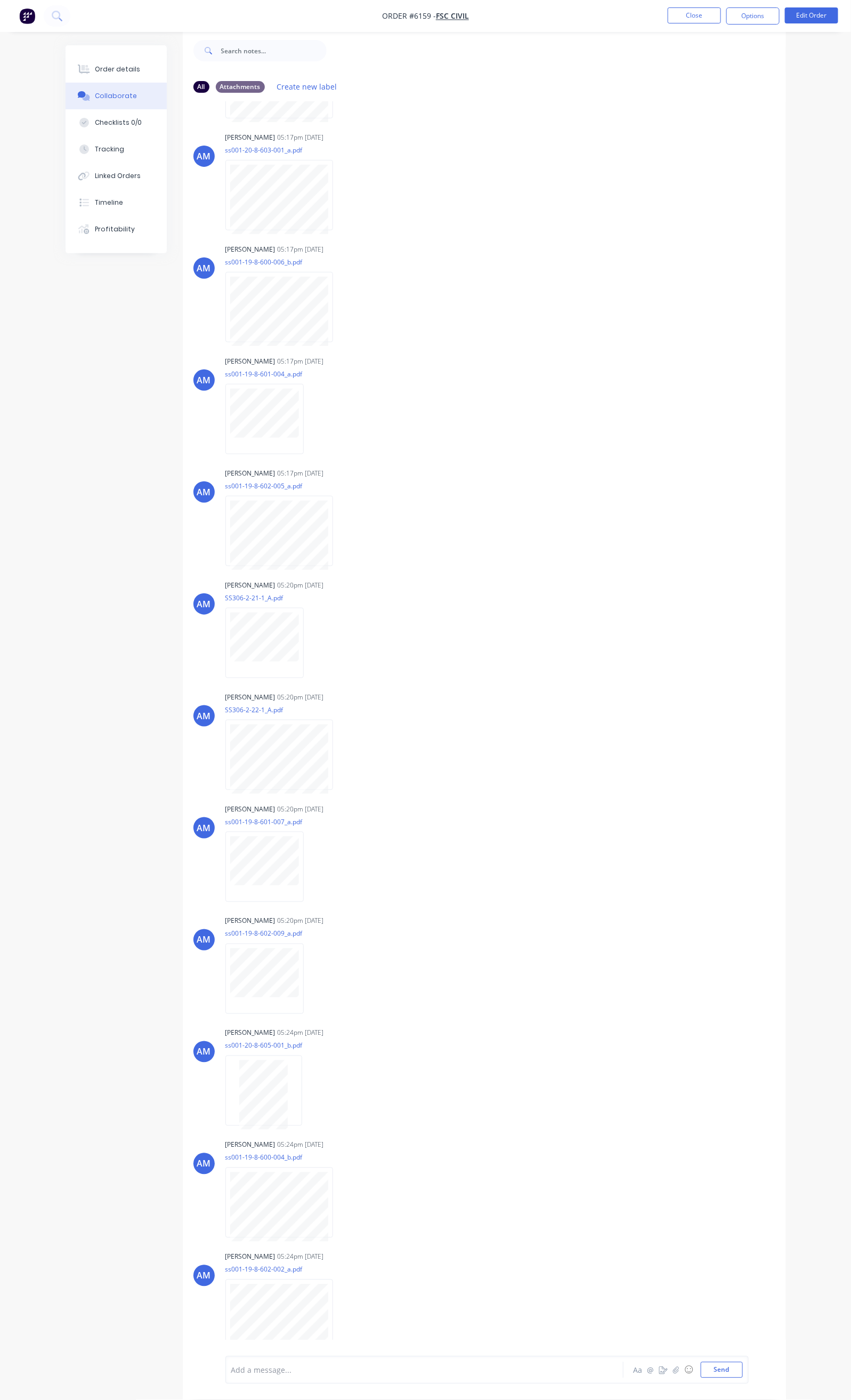
scroll to position [0, 0]
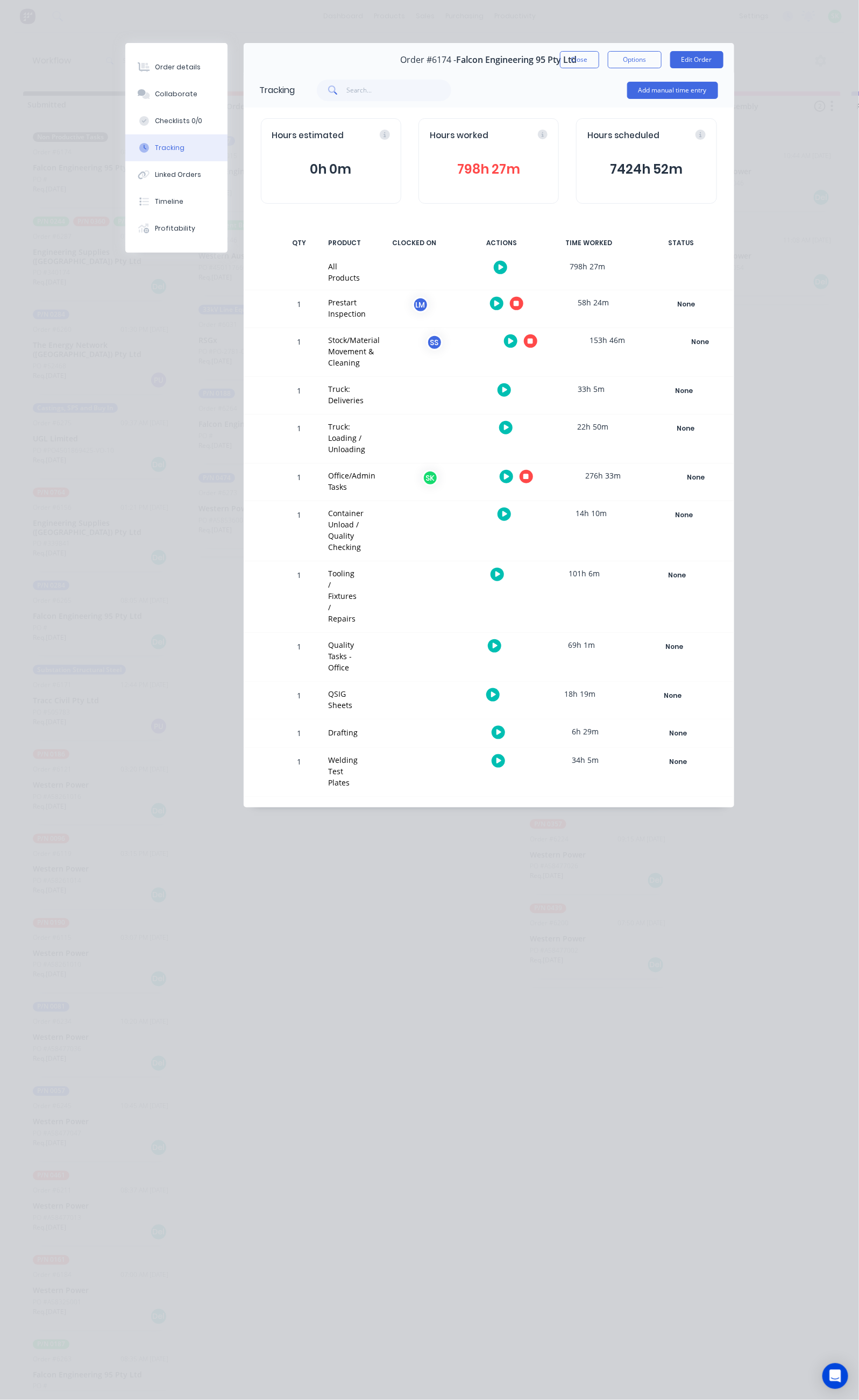
drag, startPoint x: 525, startPoint y: 451, endPoint x: 512, endPoint y: 454, distance: 13.3
click at [458, 501] on div at bounding box center [417, 530] width 81 height 60
click at [599, 54] on button "Close" at bounding box center [580, 59] width 39 height 17
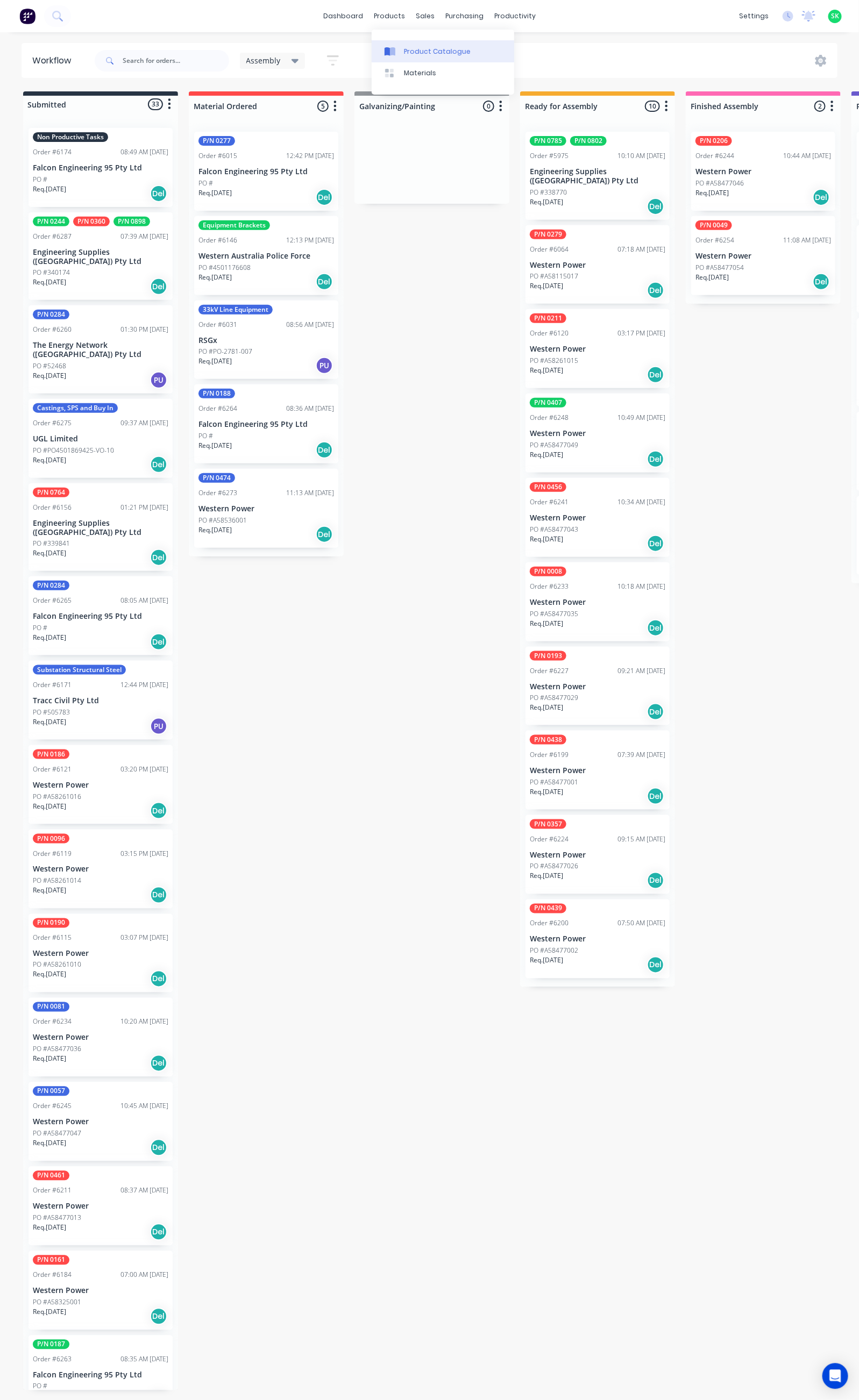
click at [415, 44] on link "Product Catalogue" at bounding box center [443, 51] width 143 height 21
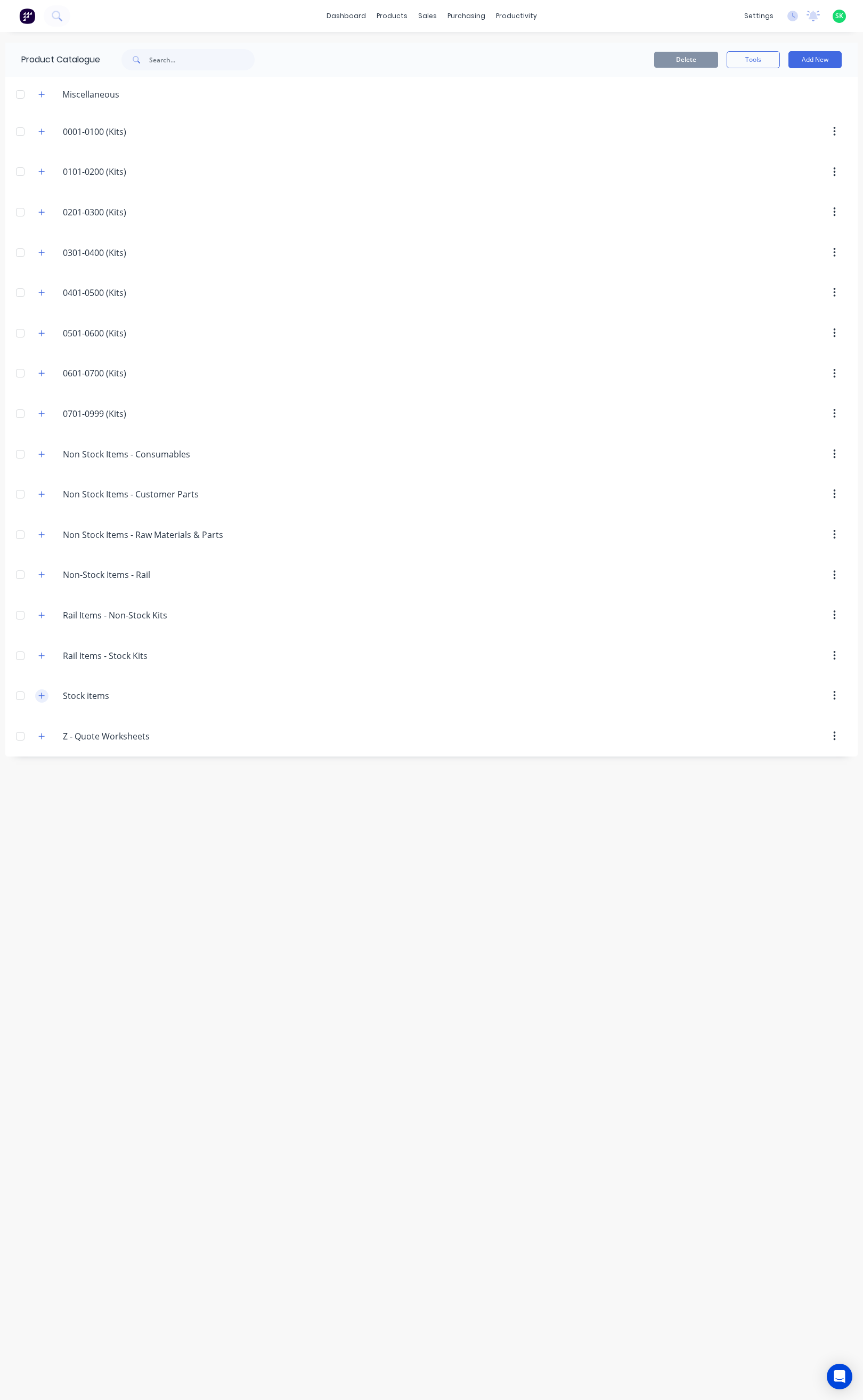
click at [42, 699] on icon "button" at bounding box center [41, 695] width 6 height 7
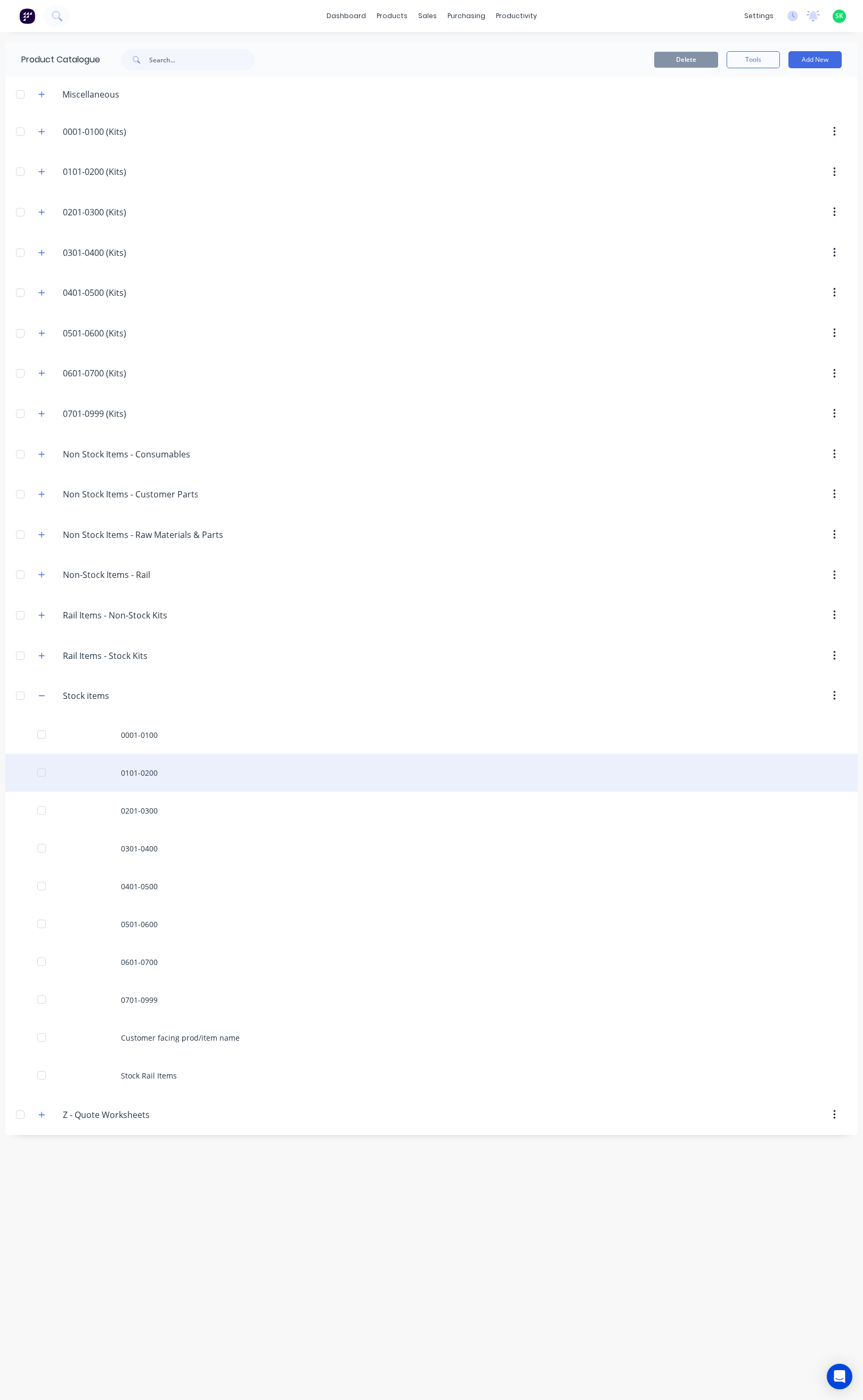
click at [164, 786] on div "0101-0200" at bounding box center [432, 773] width 853 height 38
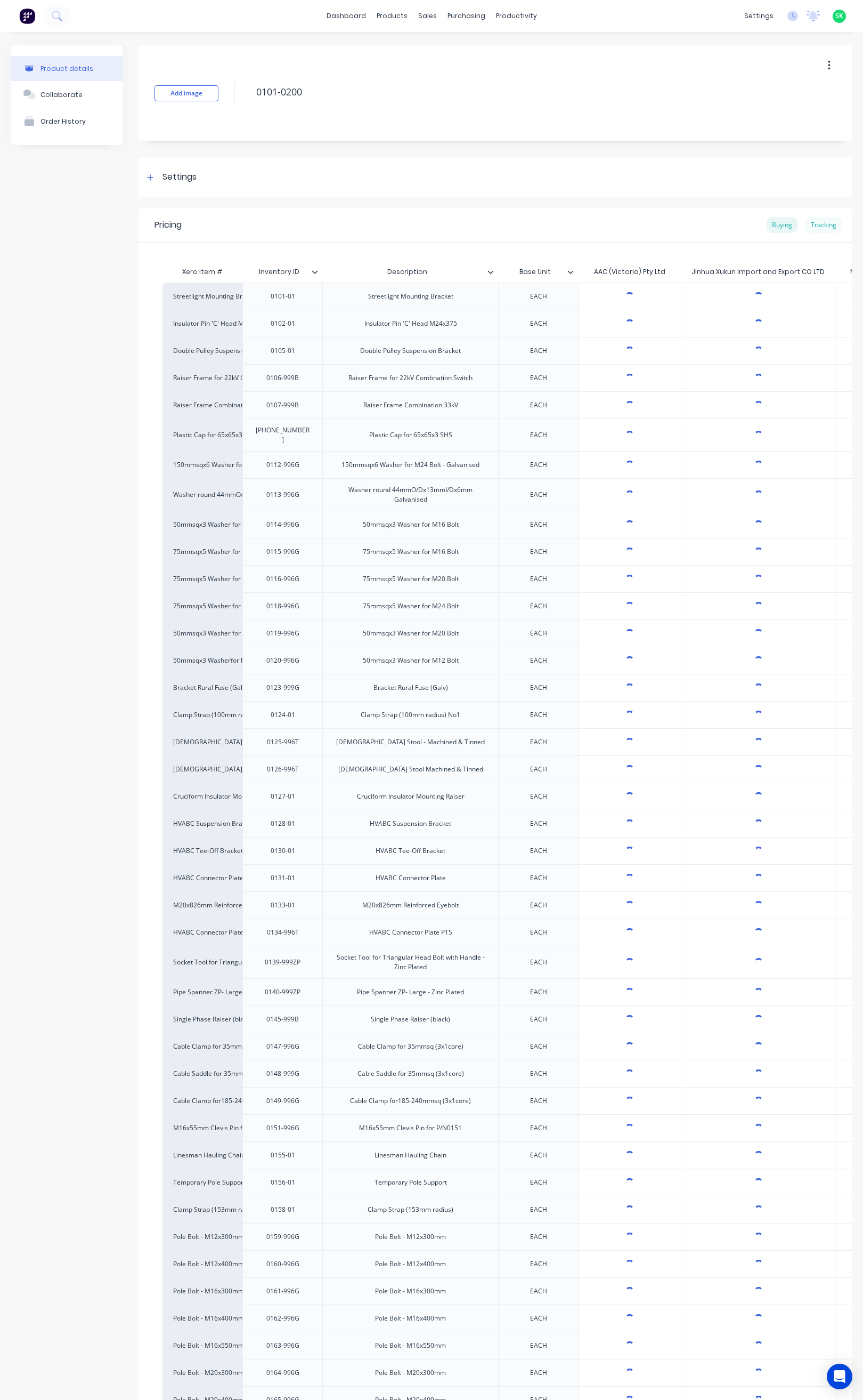
click at [819, 221] on div "Tracking" at bounding box center [824, 225] width 36 height 16
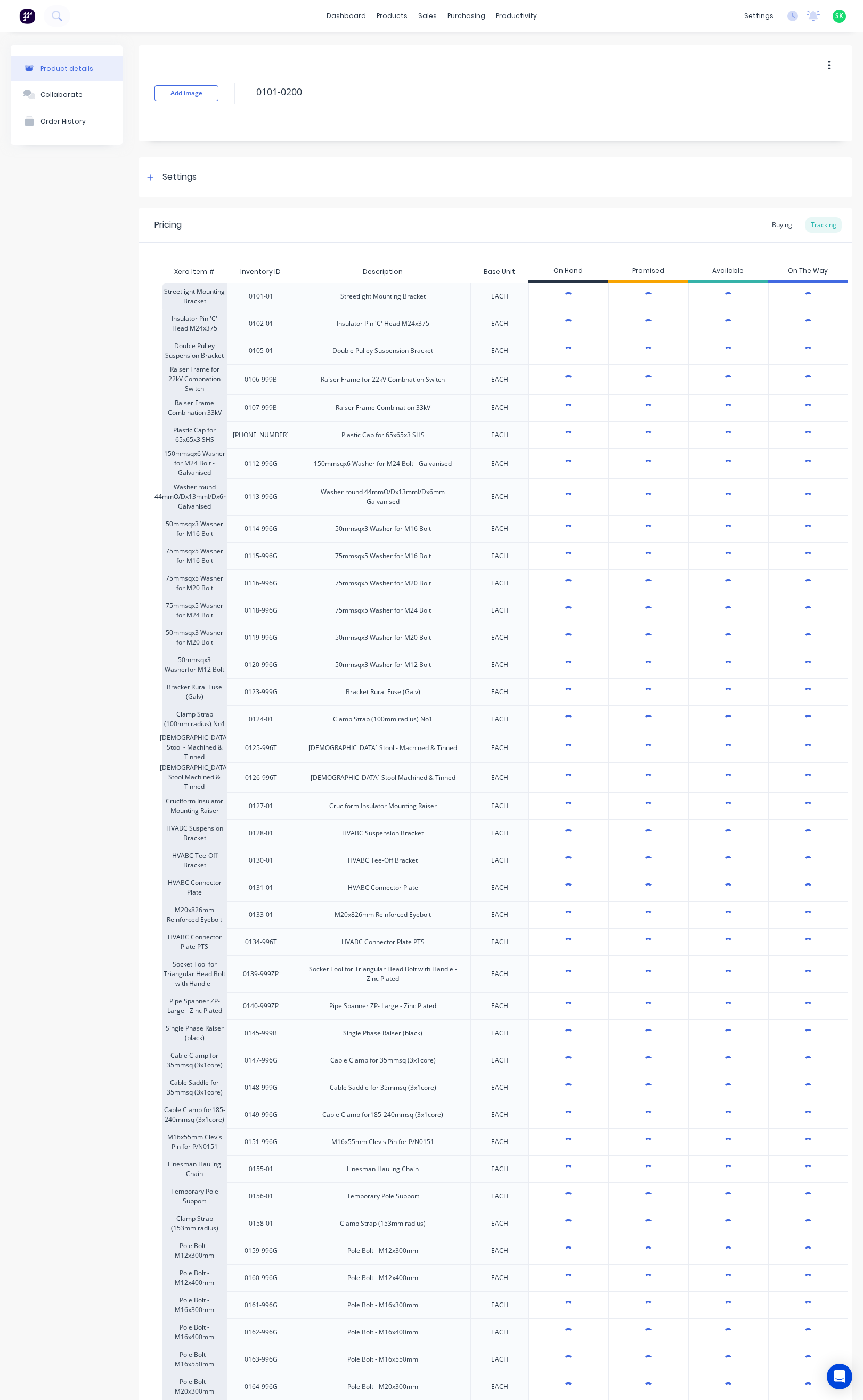
type textarea "x"
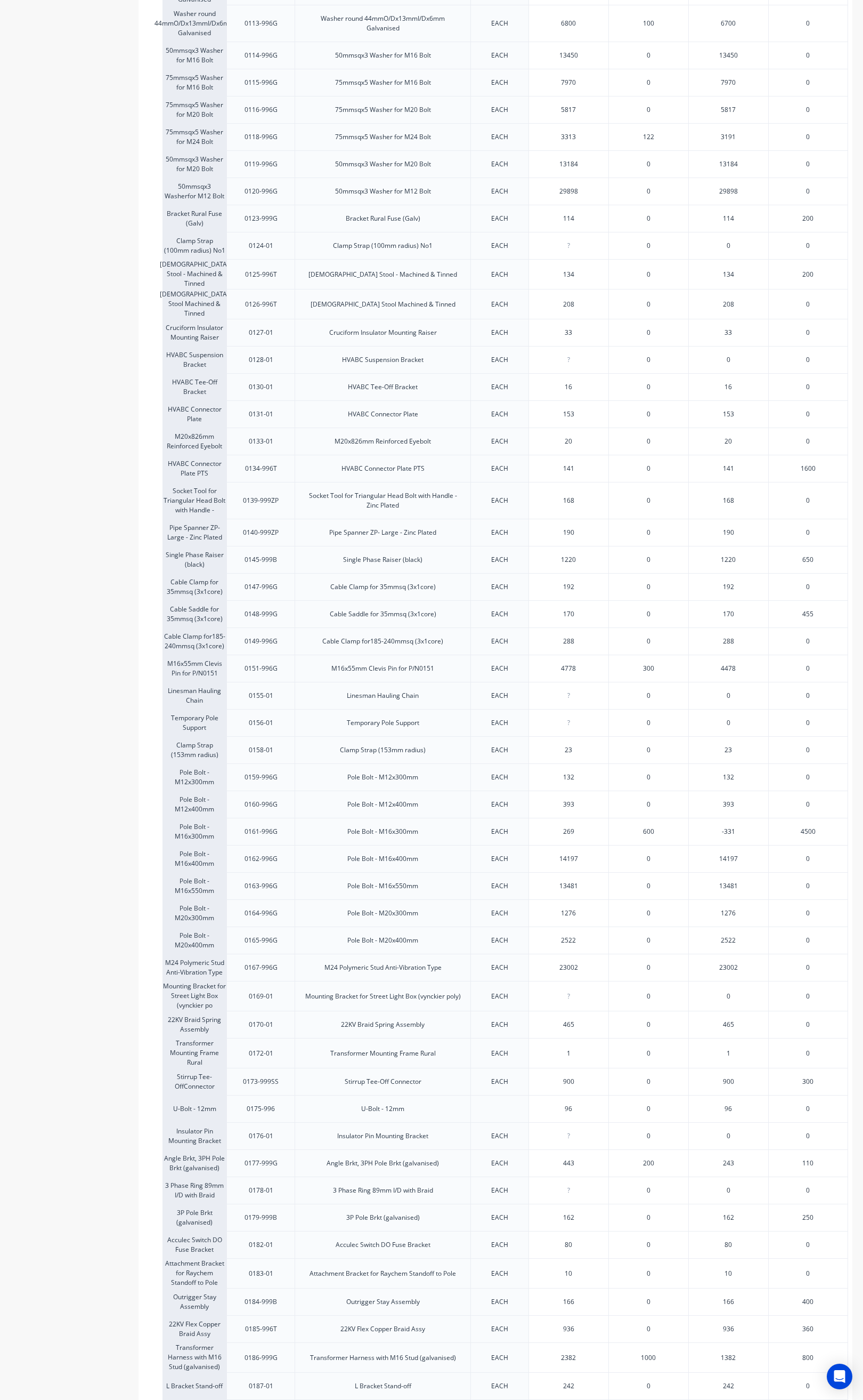
scroll to position [480, 0]
